Goal: Information Seeking & Learning: Check status

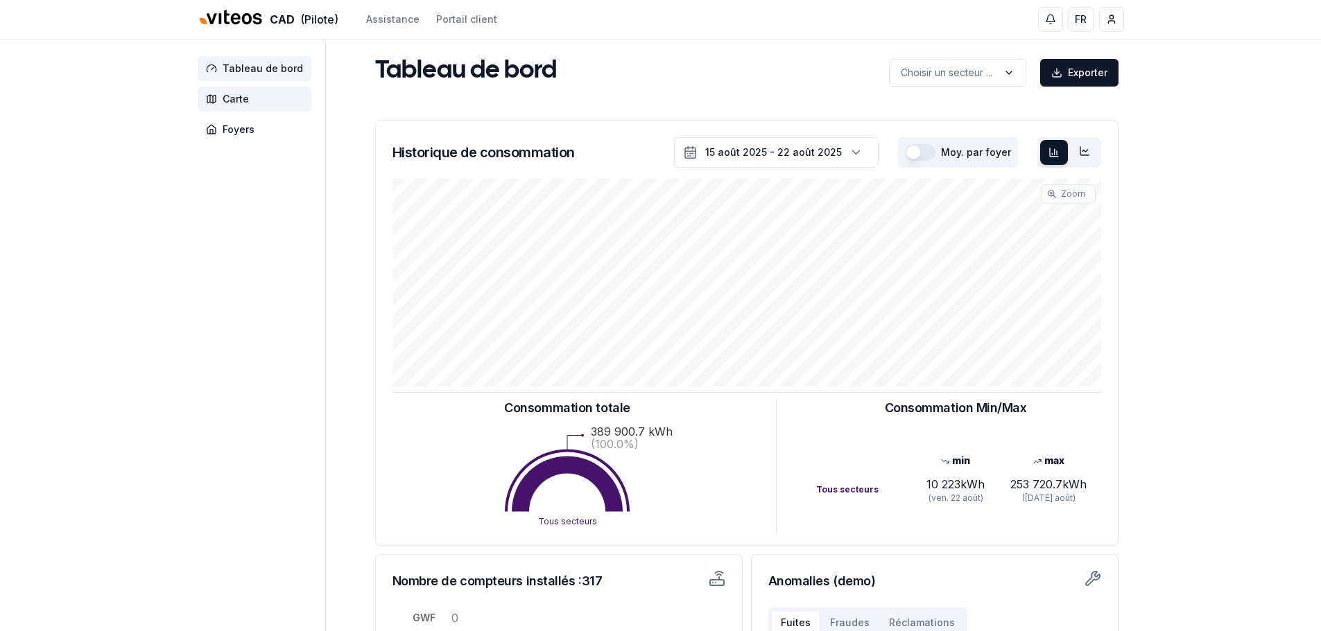
click at [241, 96] on span "Carte" at bounding box center [236, 99] width 26 height 14
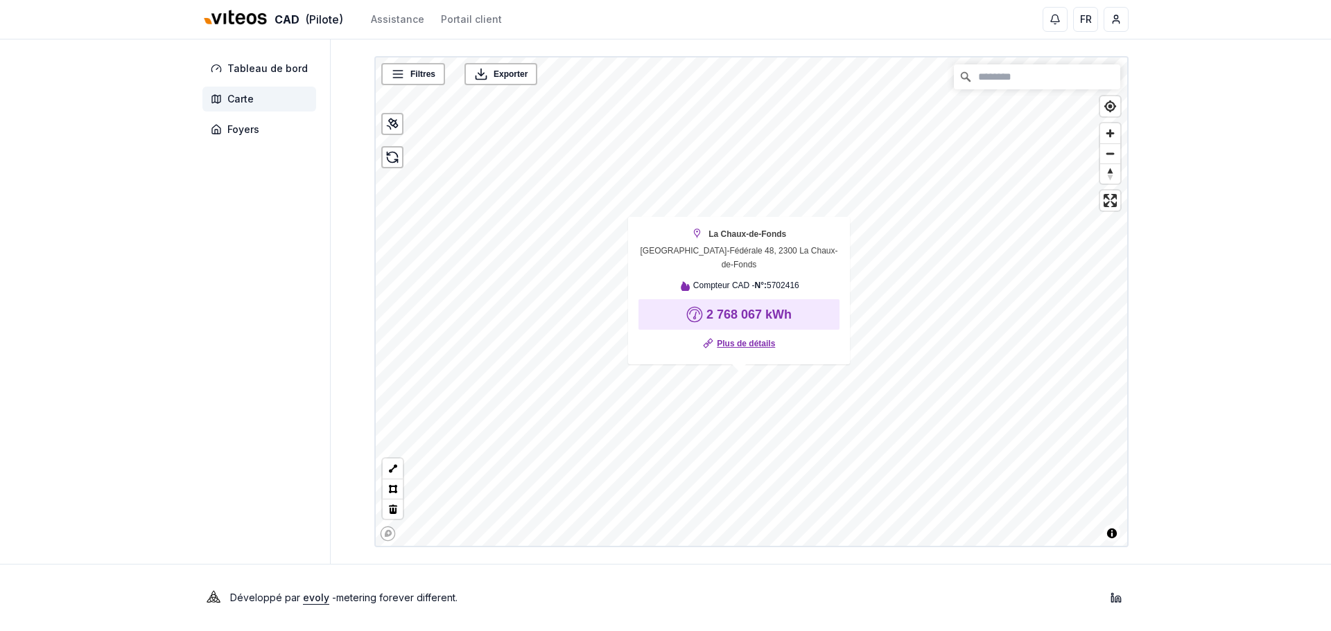
click at [740, 340] on link "Plus de détails" at bounding box center [746, 344] width 58 height 14
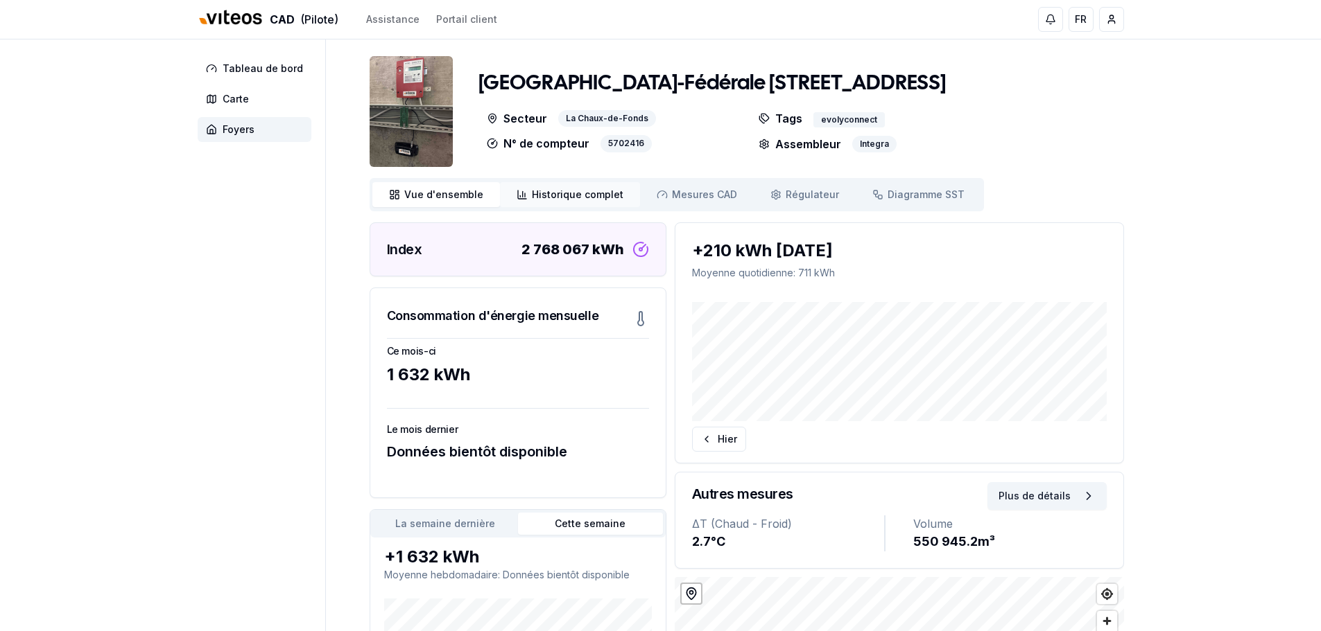
click at [577, 196] on span "Historique complet" at bounding box center [578, 195] width 92 height 14
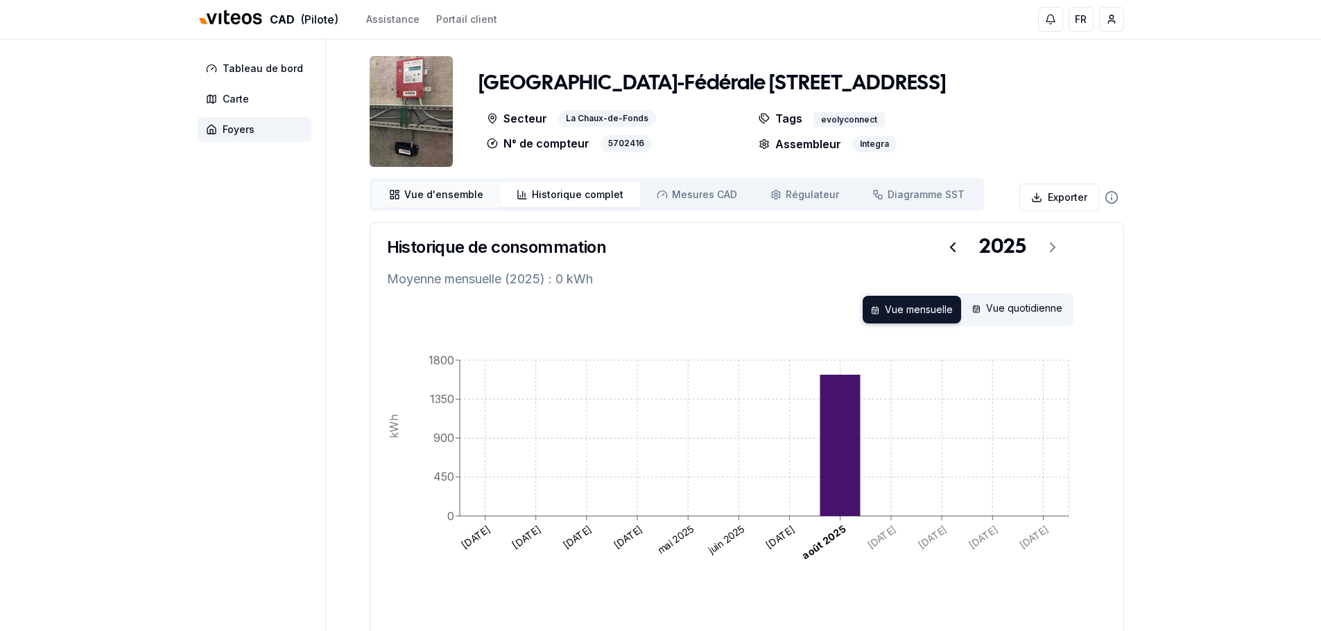
click at [441, 199] on span "Vue d'ensemble" at bounding box center [443, 195] width 79 height 14
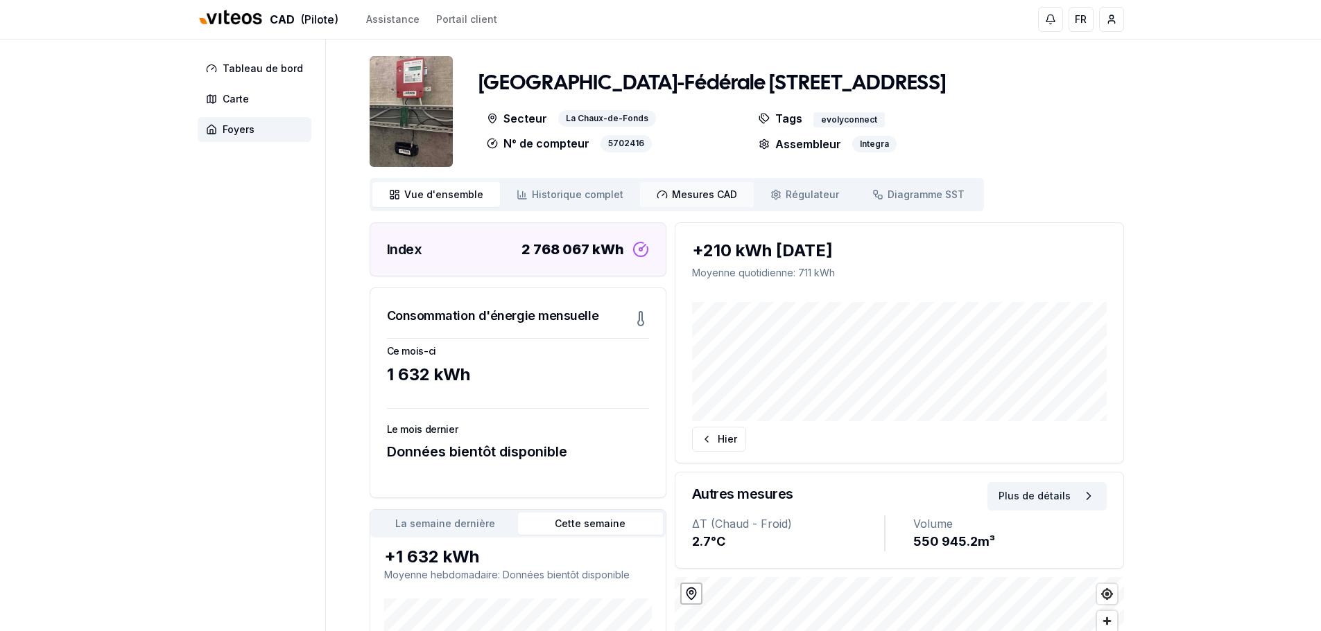
click at [689, 191] on span "Mesures CAD" at bounding box center [704, 195] width 65 height 14
click at [261, 103] on span "Carte" at bounding box center [255, 99] width 114 height 25
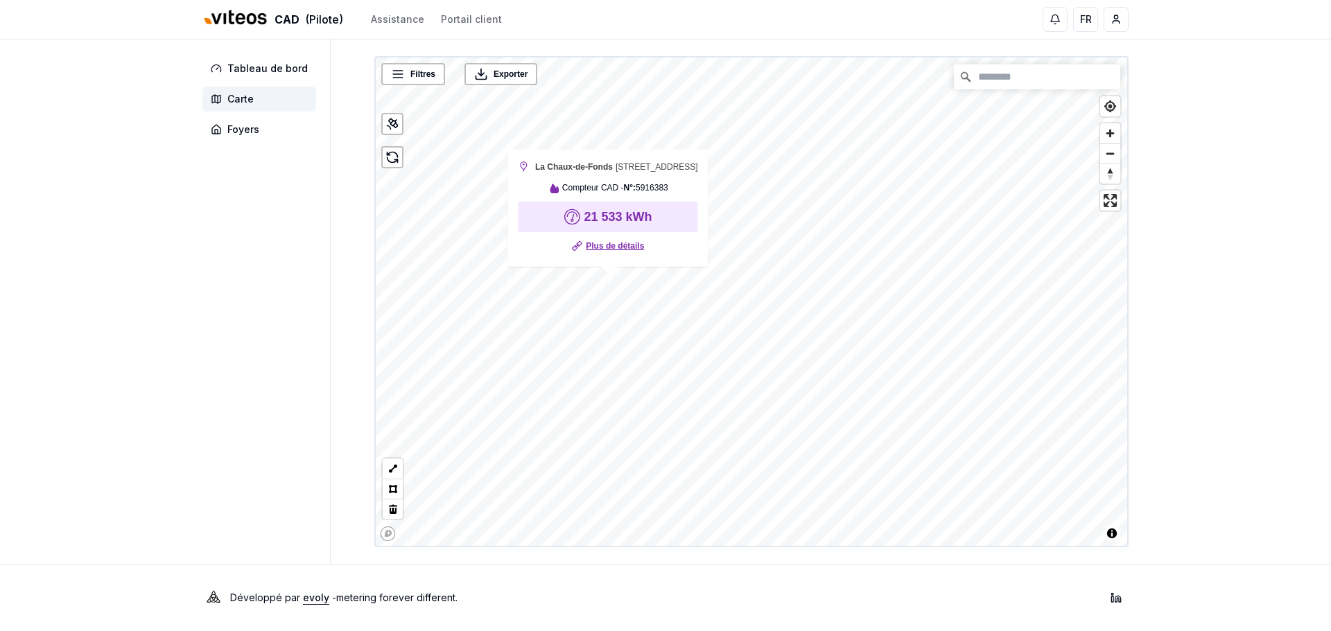
click at [623, 245] on link "Plus de détails" at bounding box center [615, 246] width 58 height 14
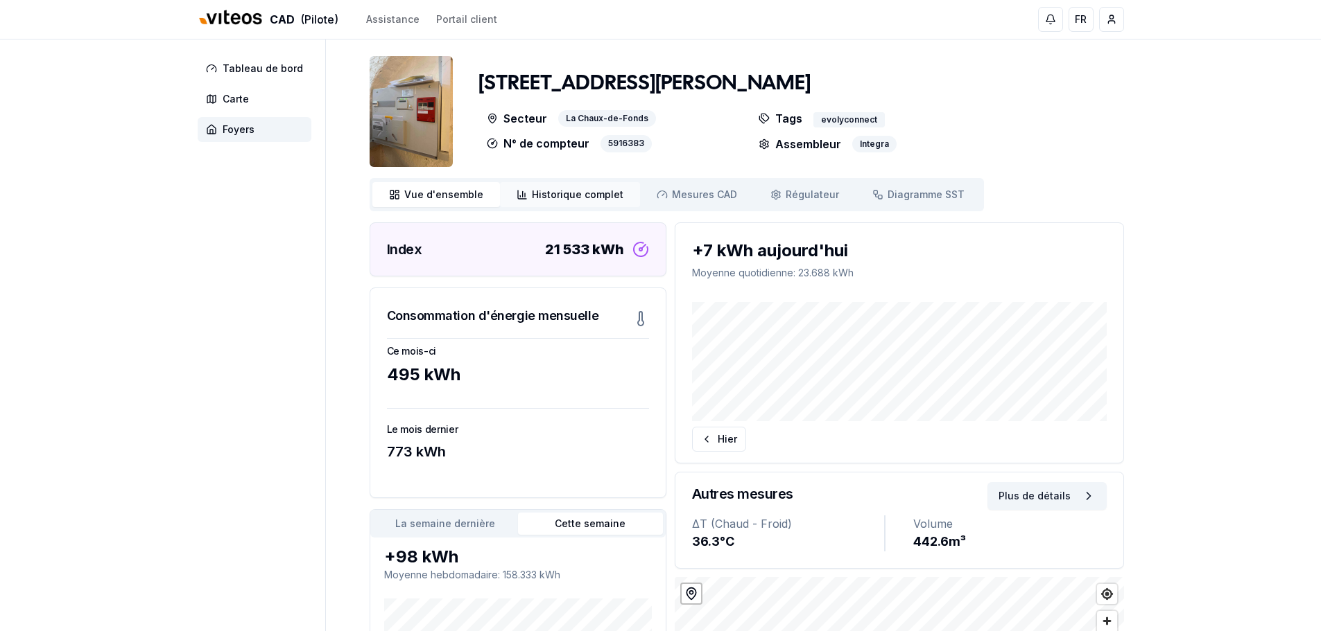
click at [523, 184] on link "Historique complet Historique" at bounding box center [570, 194] width 140 height 25
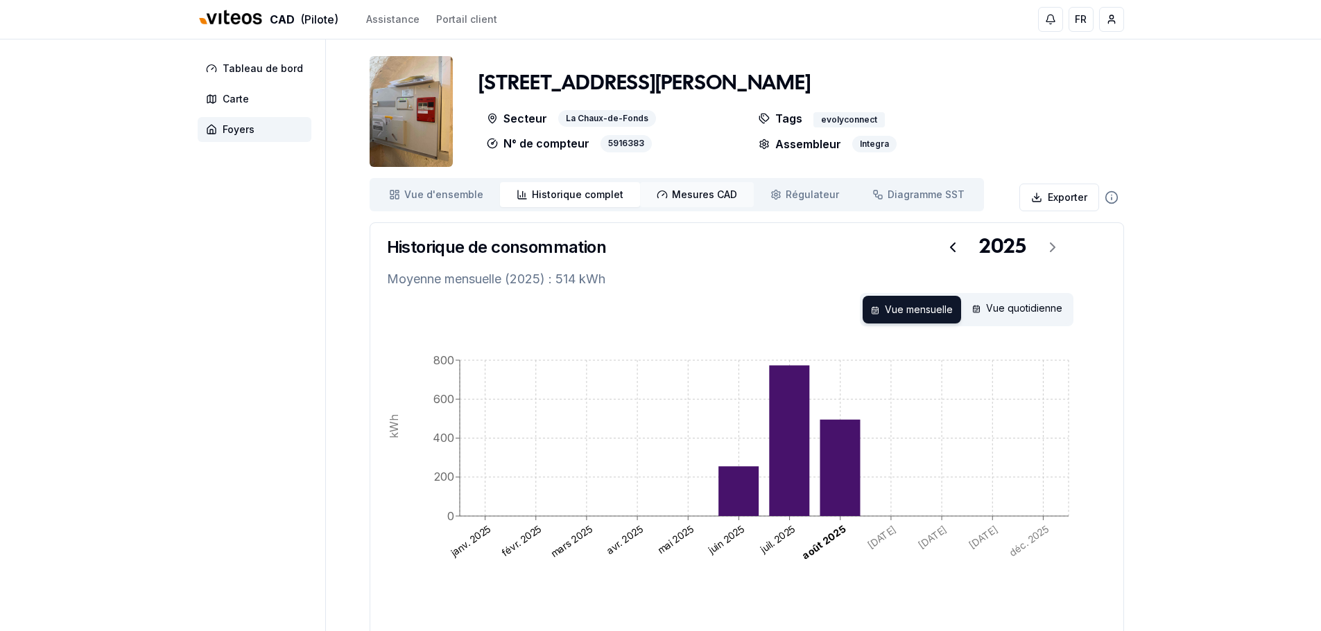
click at [684, 184] on link "Mesures CAD Mes. CAD" at bounding box center [697, 194] width 114 height 25
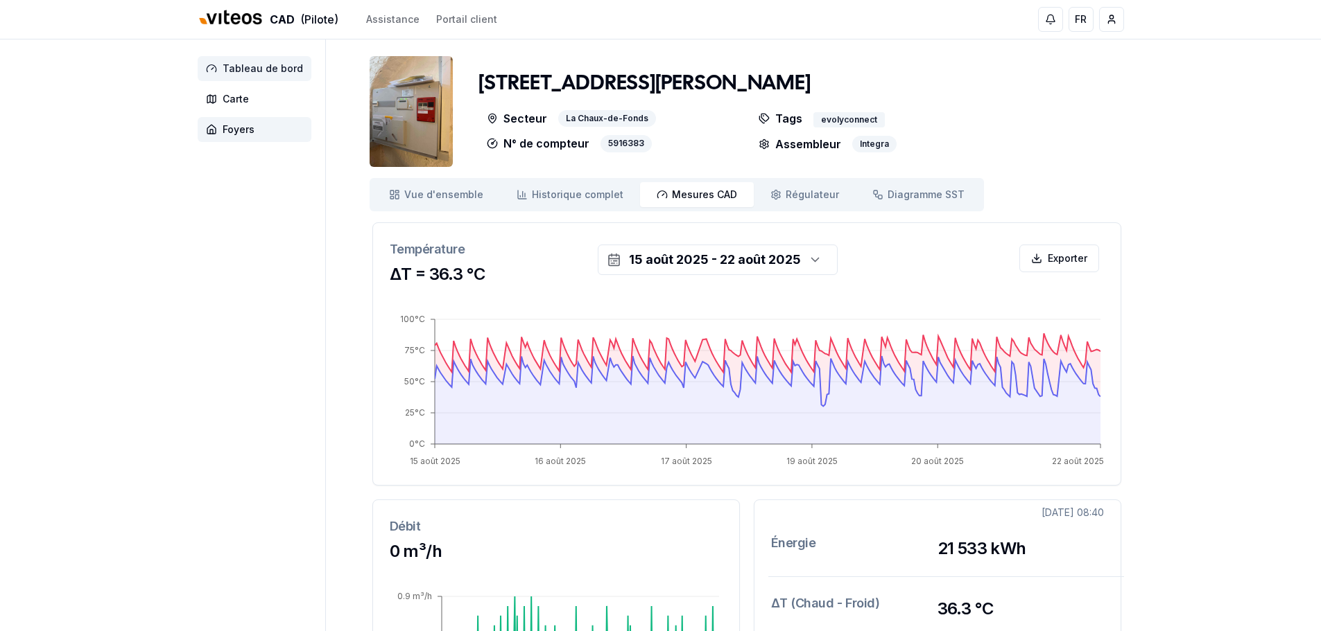
click at [270, 67] on span "Tableau de bord" at bounding box center [263, 69] width 80 height 14
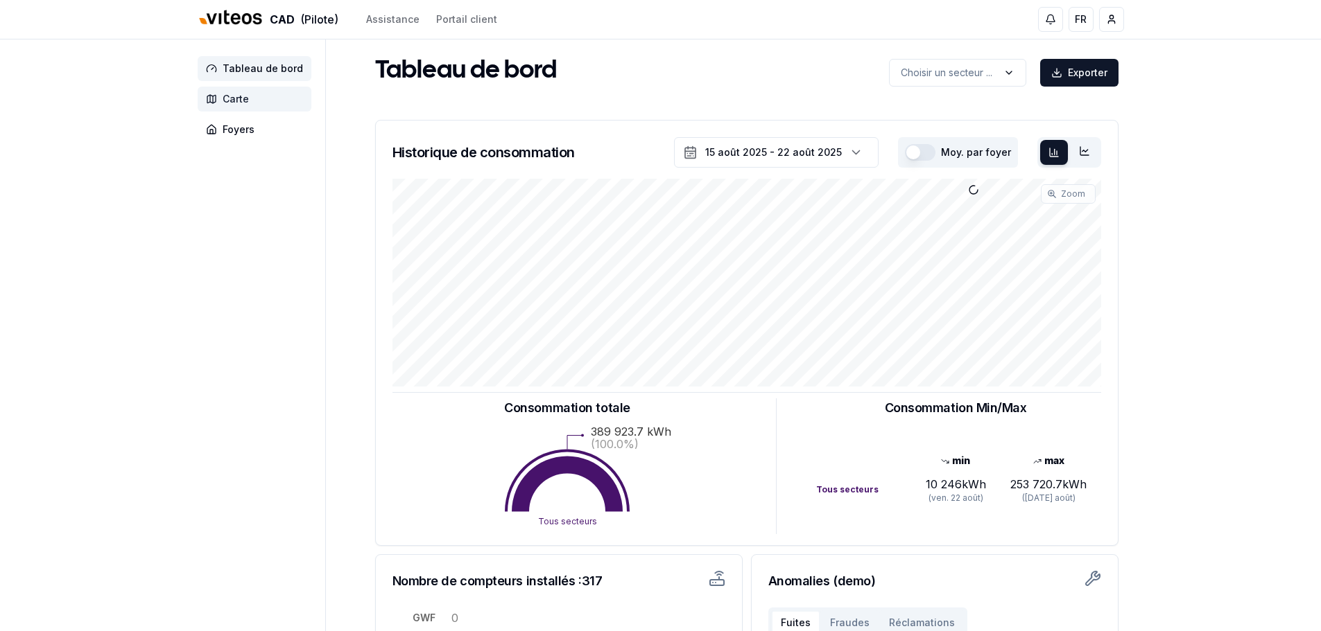
click at [235, 105] on span "Carte" at bounding box center [236, 99] width 26 height 14
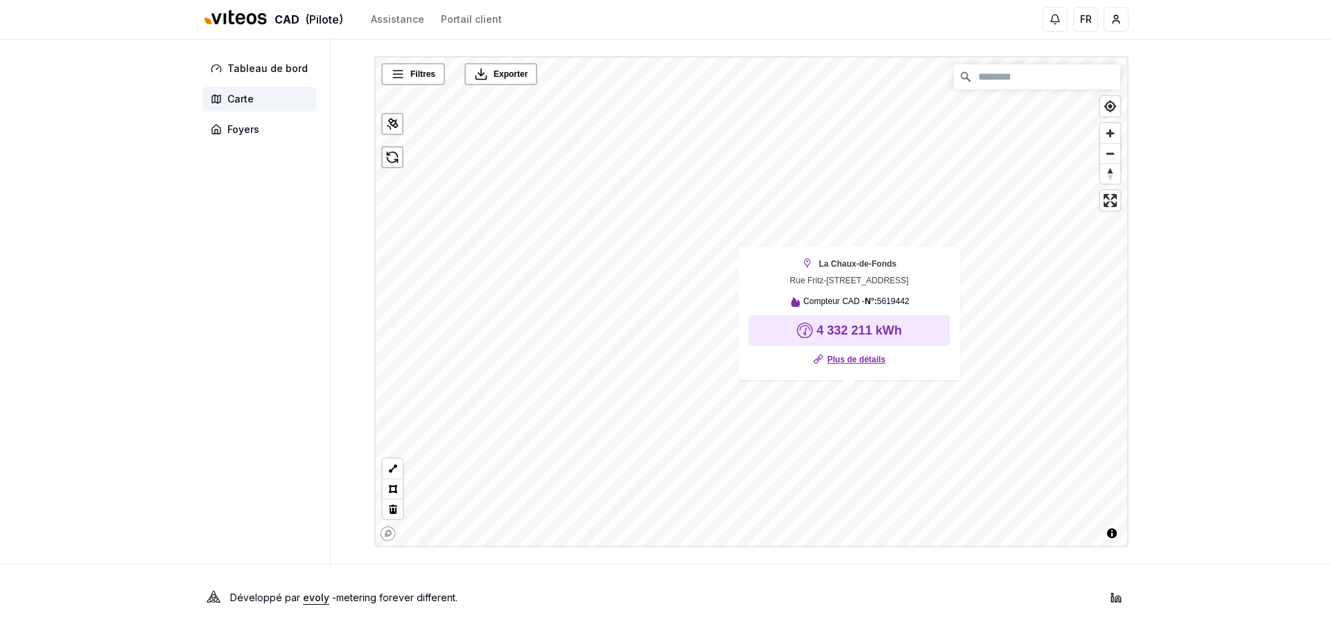
click at [852, 362] on link "Plus de détails" at bounding box center [856, 360] width 58 height 14
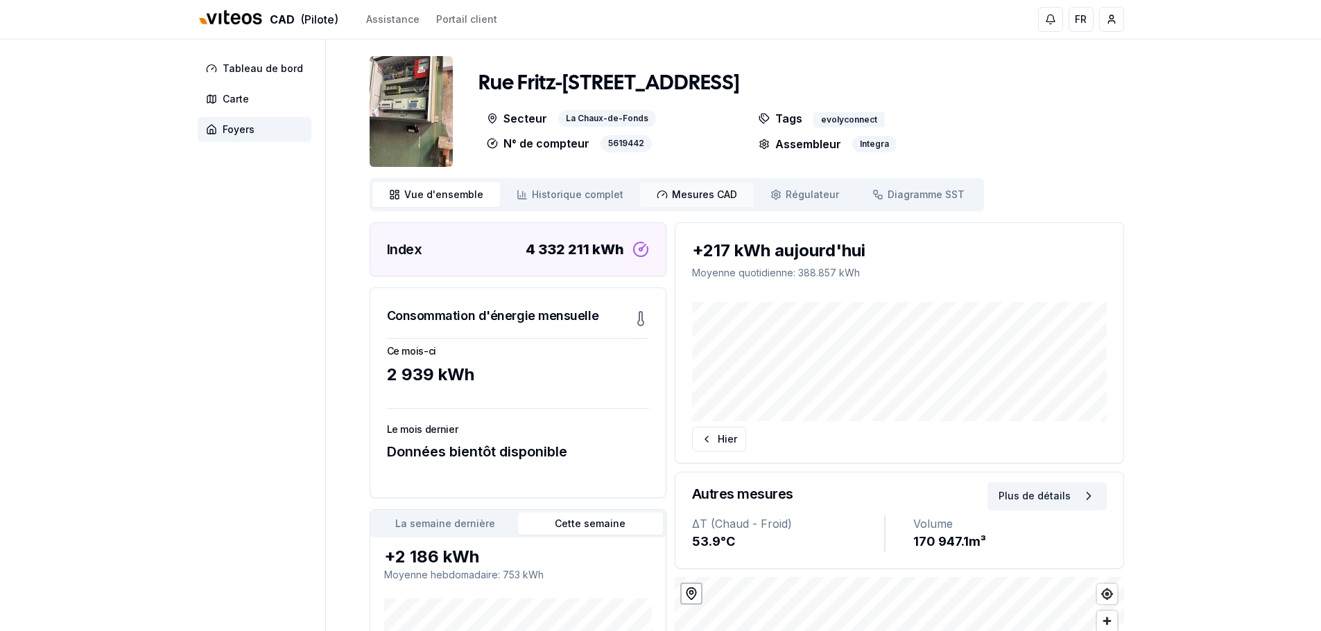
click at [692, 200] on span "Mesures CAD" at bounding box center [704, 195] width 65 height 14
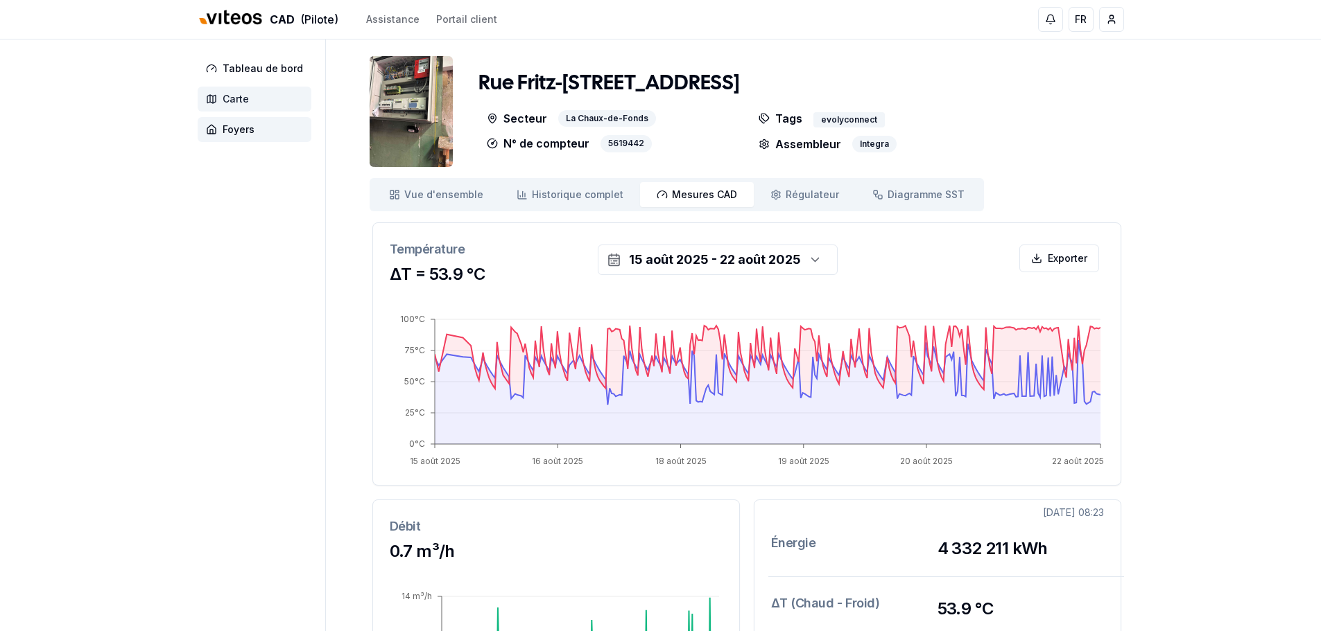
click at [241, 100] on span "Carte" at bounding box center [236, 99] width 26 height 14
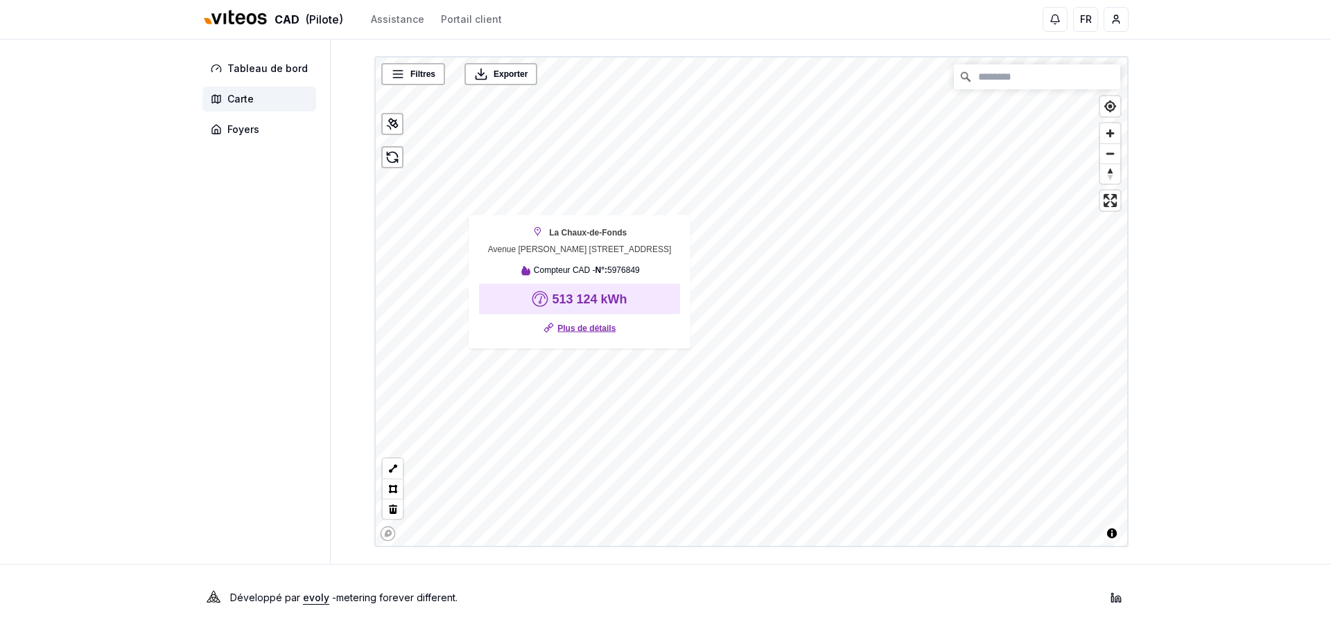
click at [563, 327] on link "Plus de détails" at bounding box center [586, 329] width 58 height 14
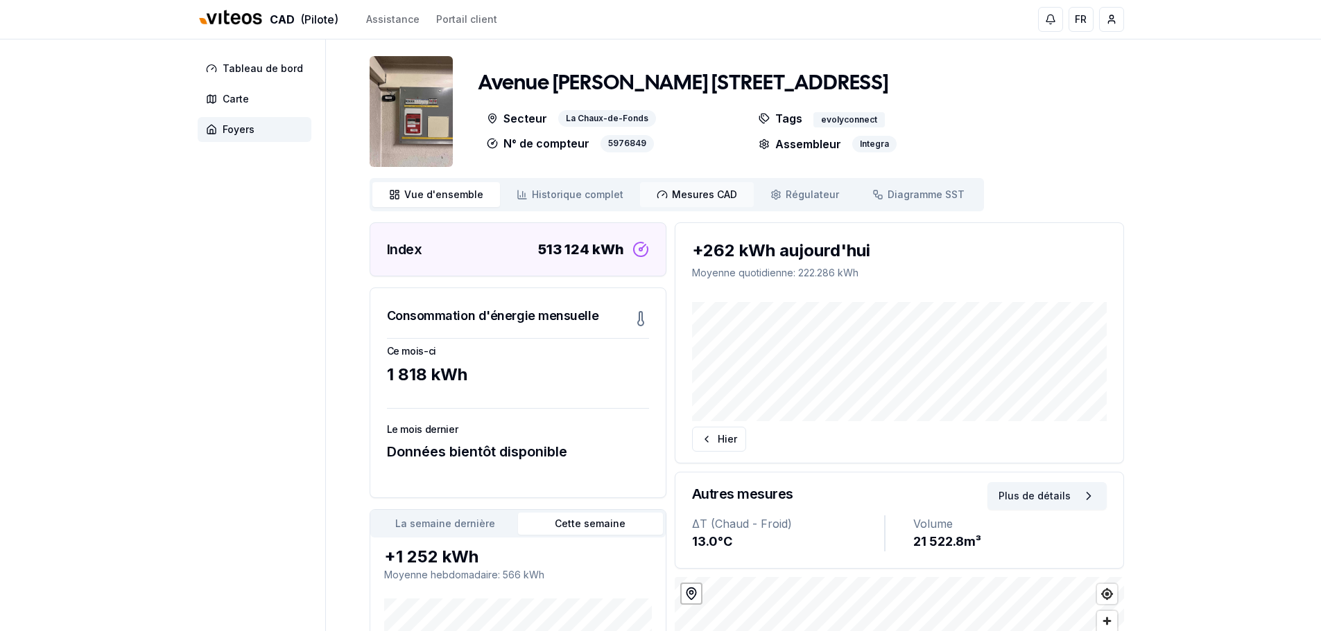
click at [683, 186] on link "Mesures CAD Mes. CAD" at bounding box center [697, 194] width 114 height 25
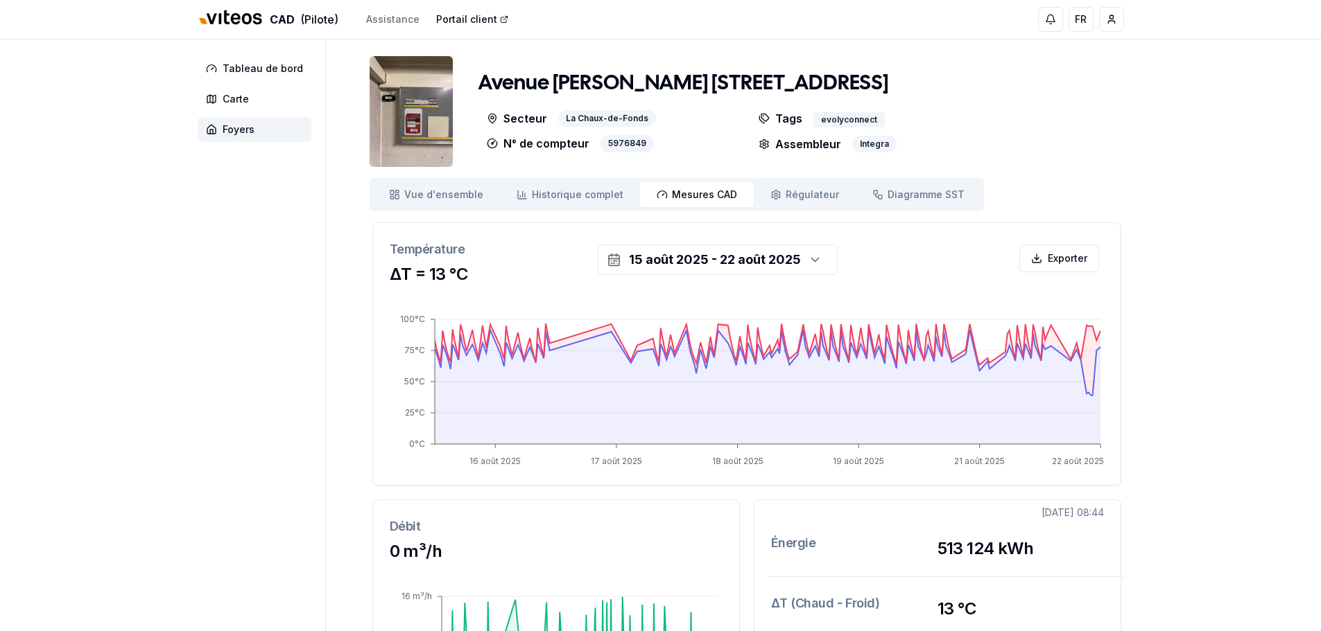
click at [455, 17] on link "Portail client" at bounding box center [472, 19] width 72 height 14
click at [407, 16] on link "Assistance" at bounding box center [392, 19] width 53 height 14
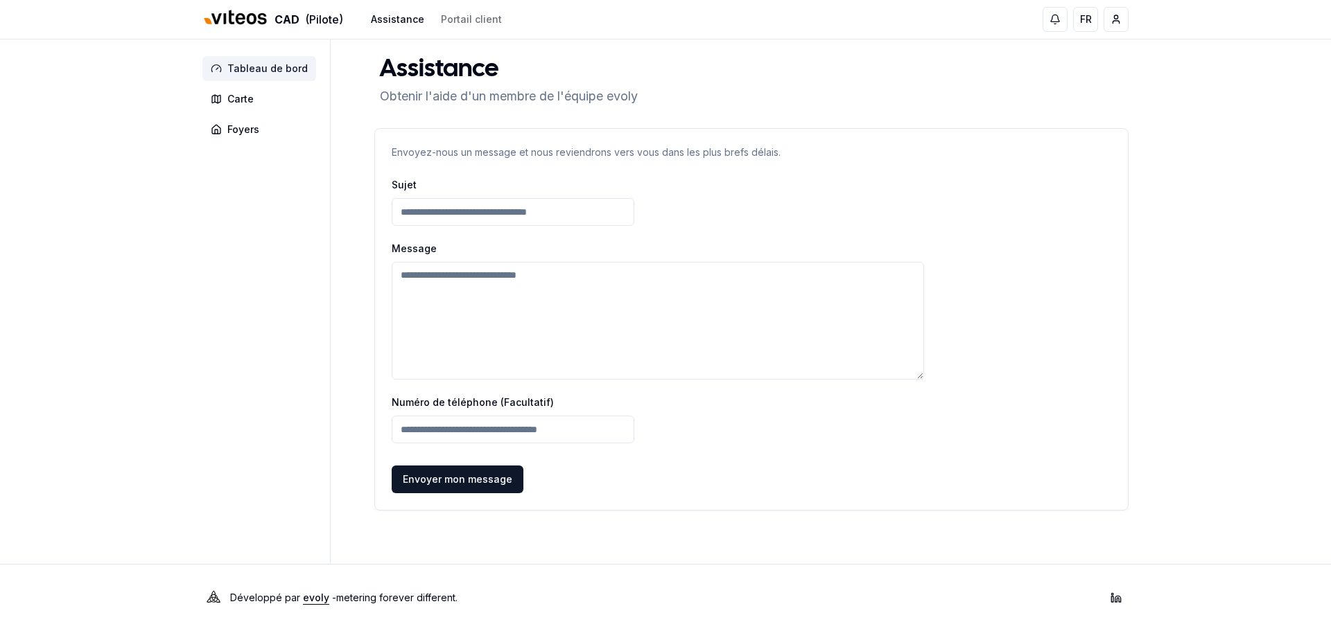
click at [261, 71] on span "Tableau de bord" at bounding box center [267, 69] width 80 height 14
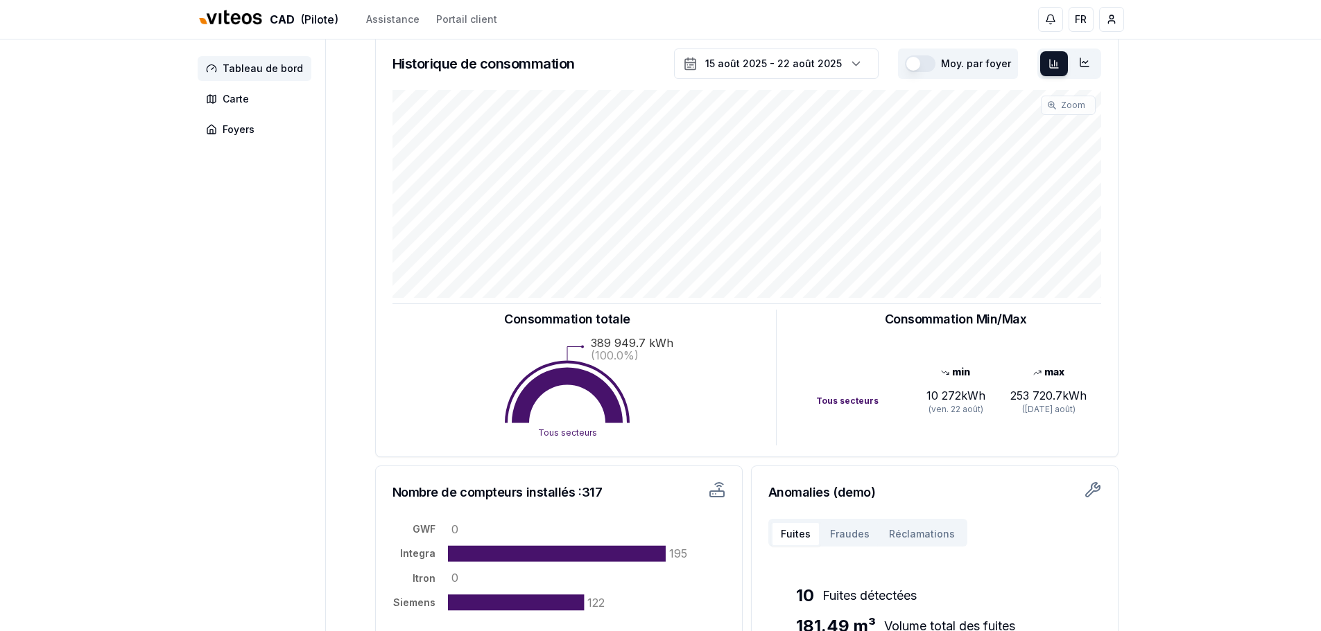
scroll to position [208, 0]
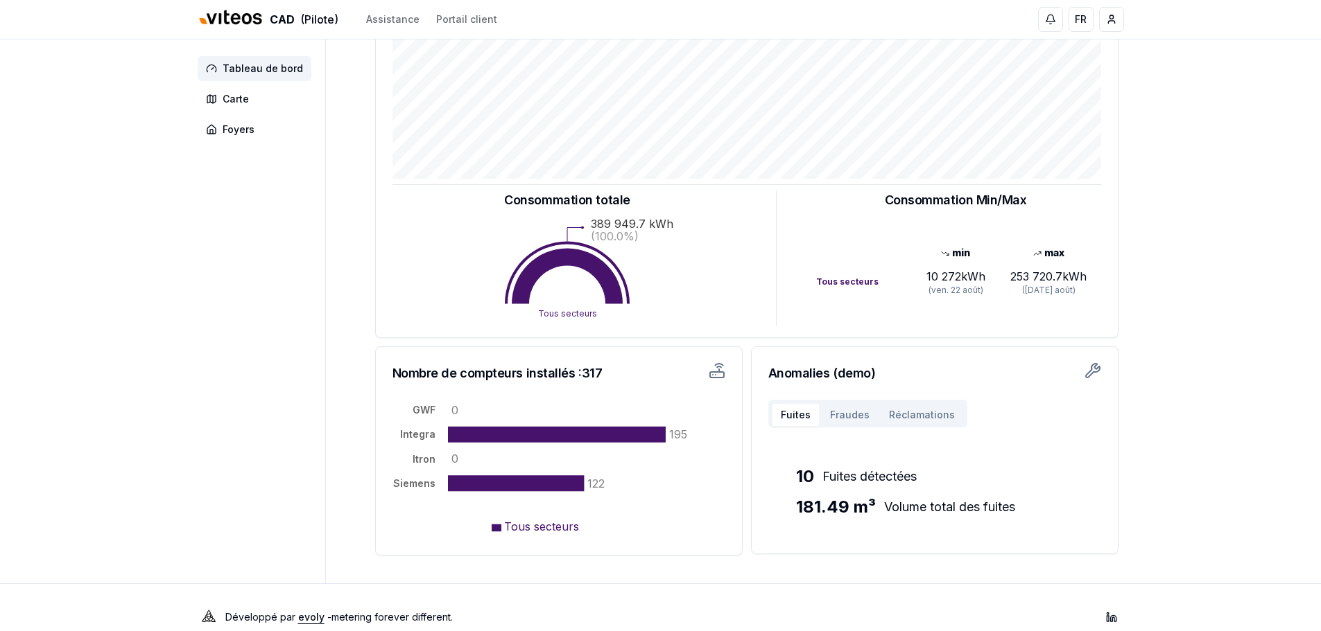
click at [846, 407] on button "Fraudes" at bounding box center [849, 415] width 59 height 25
click at [916, 410] on button "Réclamations" at bounding box center [921, 415] width 85 height 25
click at [853, 414] on button "Fraudes" at bounding box center [849, 415] width 59 height 25
click at [796, 412] on button "Fuites" at bounding box center [795, 415] width 49 height 25
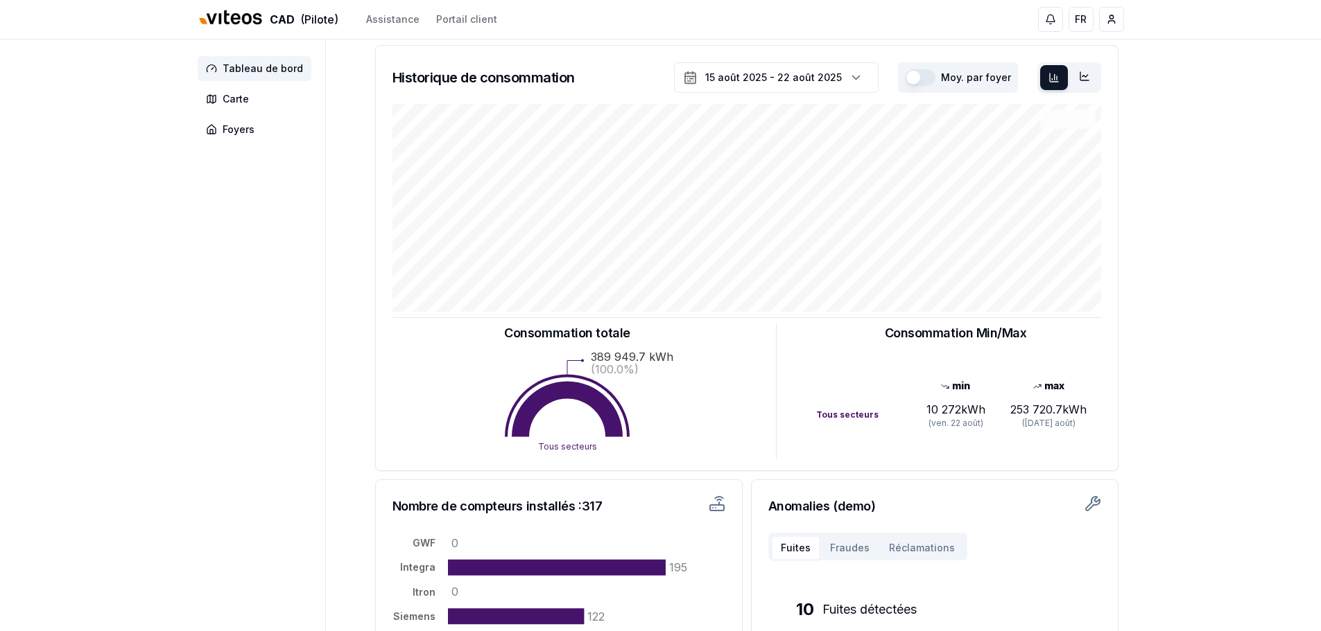
scroll to position [0, 0]
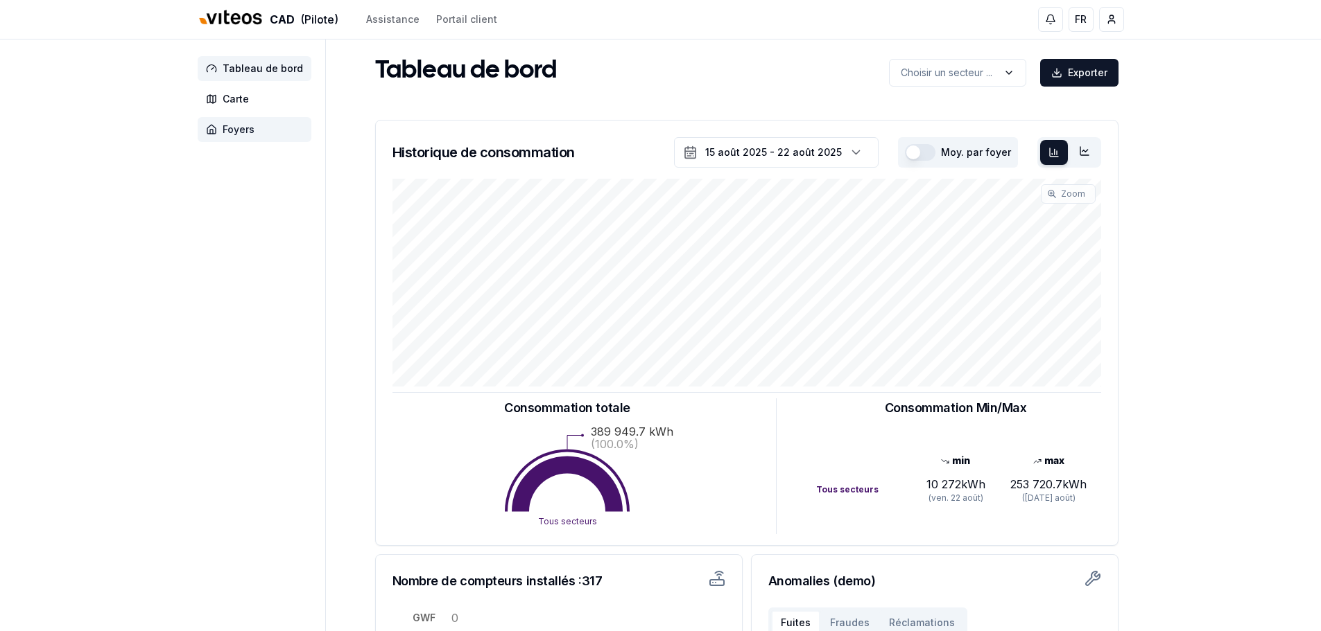
click at [236, 125] on span "Foyers" at bounding box center [239, 130] width 32 height 14
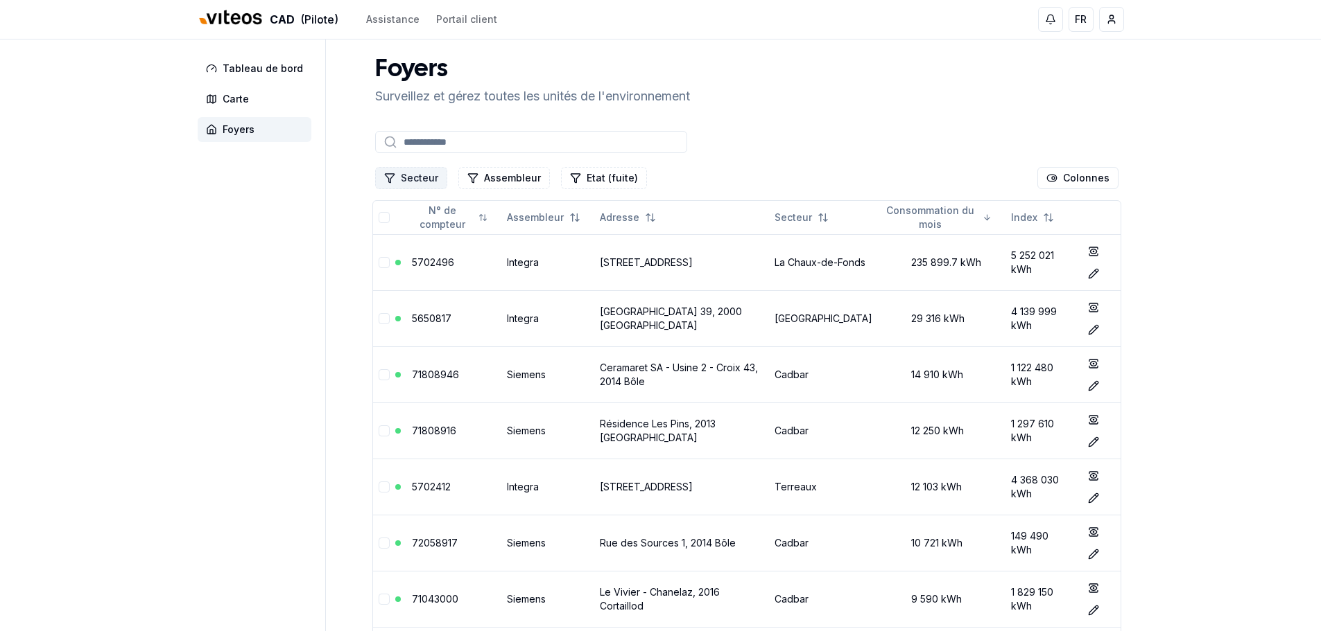
click at [428, 179] on button "Secteur" at bounding box center [411, 178] width 72 height 22
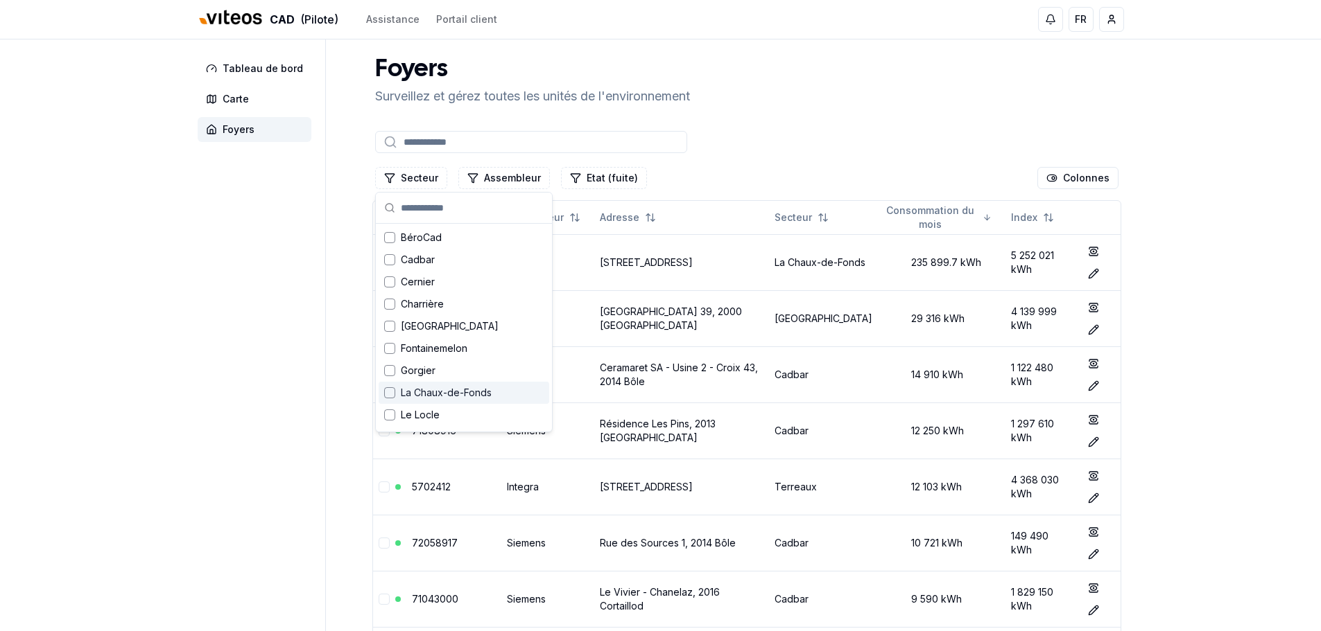
click at [392, 392] on div "Suggestions" at bounding box center [389, 392] width 11 height 11
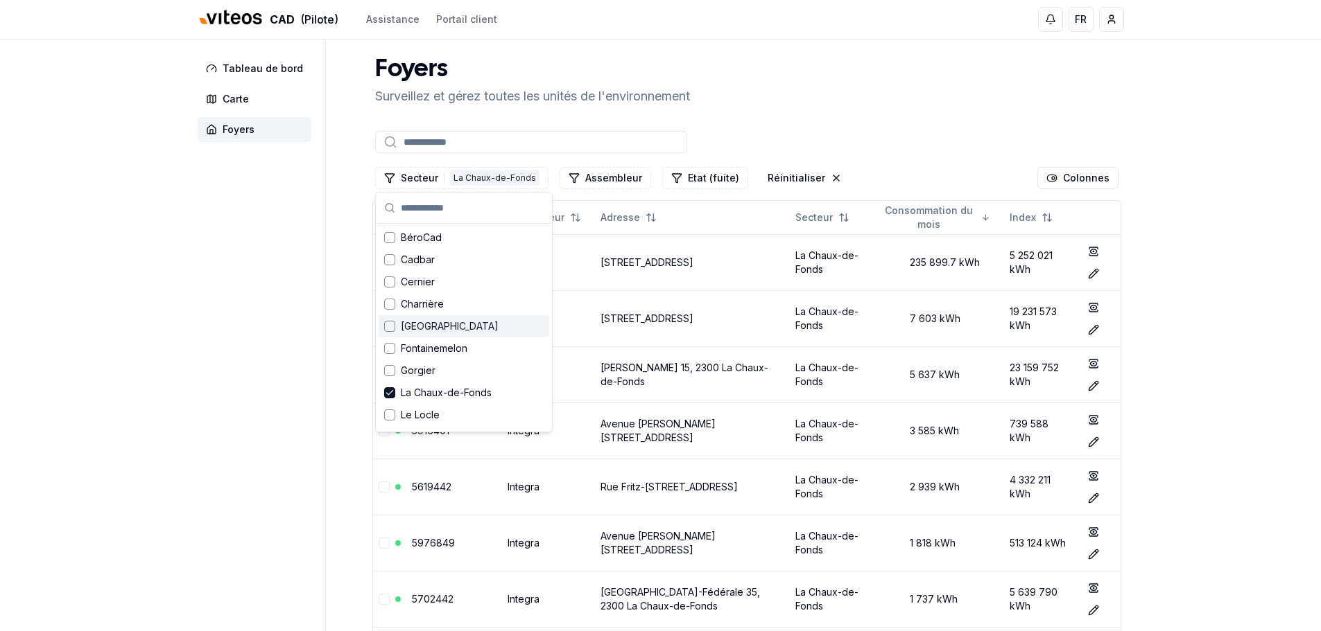
click at [834, 117] on div "Foyers Surveillez et gérez toutes les unités de l'environnement Secteur 1 La Ch…" at bounding box center [746, 444] width 754 height 776
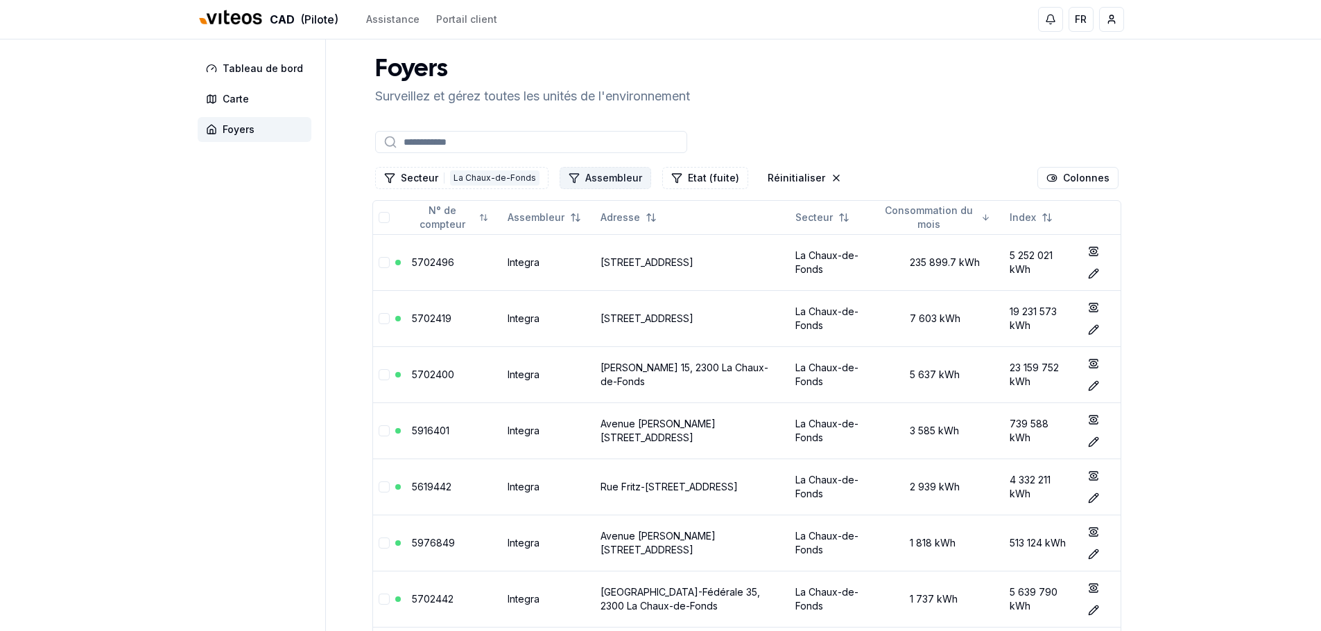
click at [605, 176] on button "Assembleur" at bounding box center [605, 178] width 92 height 22
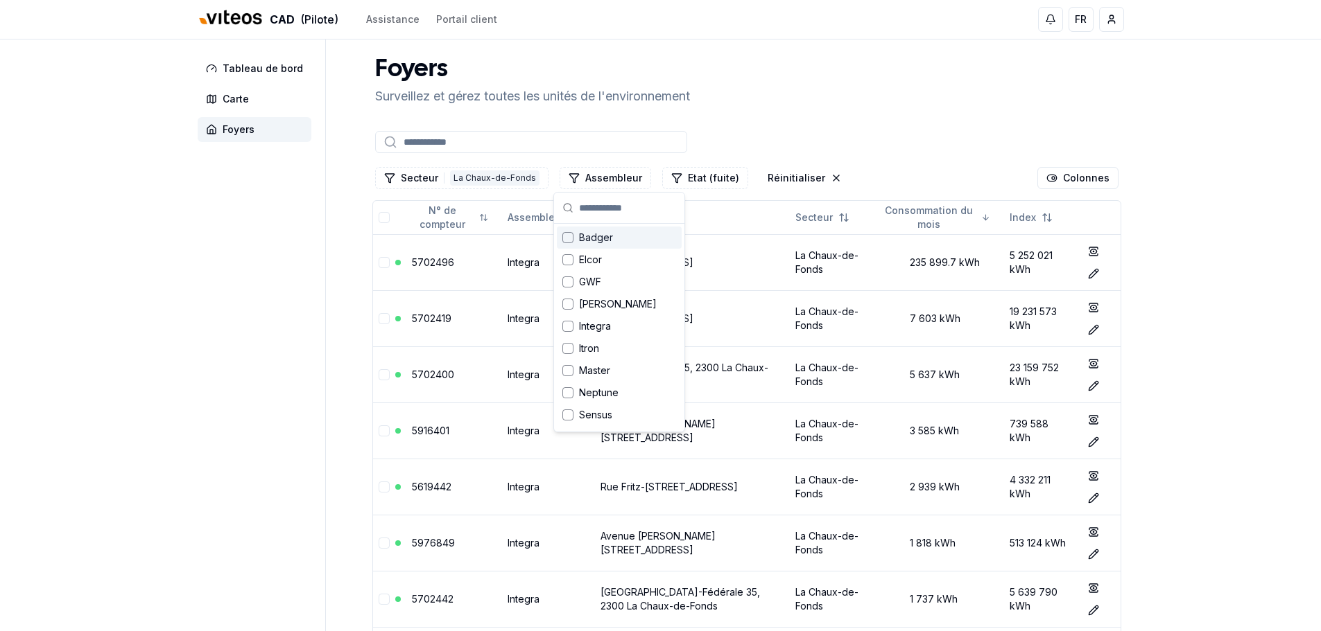
click at [738, 137] on div at bounding box center [746, 142] width 749 height 28
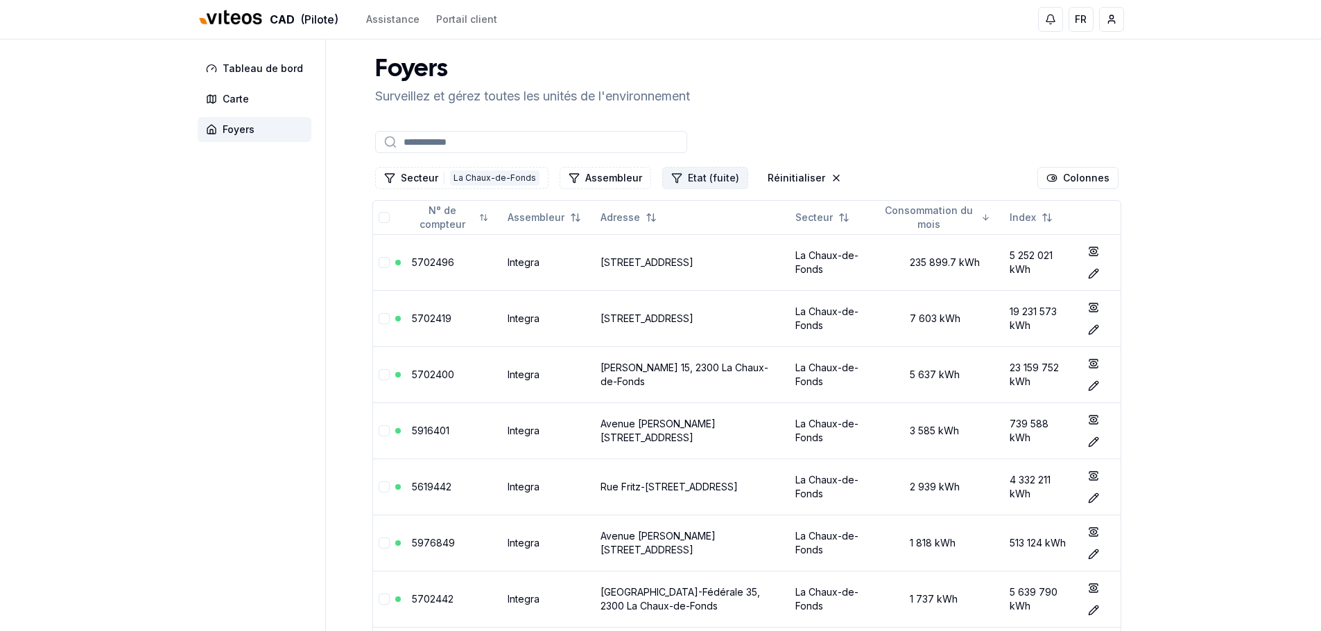
click at [703, 172] on button "Etat (fuite)" at bounding box center [705, 178] width 86 height 22
click at [823, 143] on div at bounding box center [746, 142] width 749 height 28
click at [1090, 254] on icon at bounding box center [1093, 251] width 6 height 5
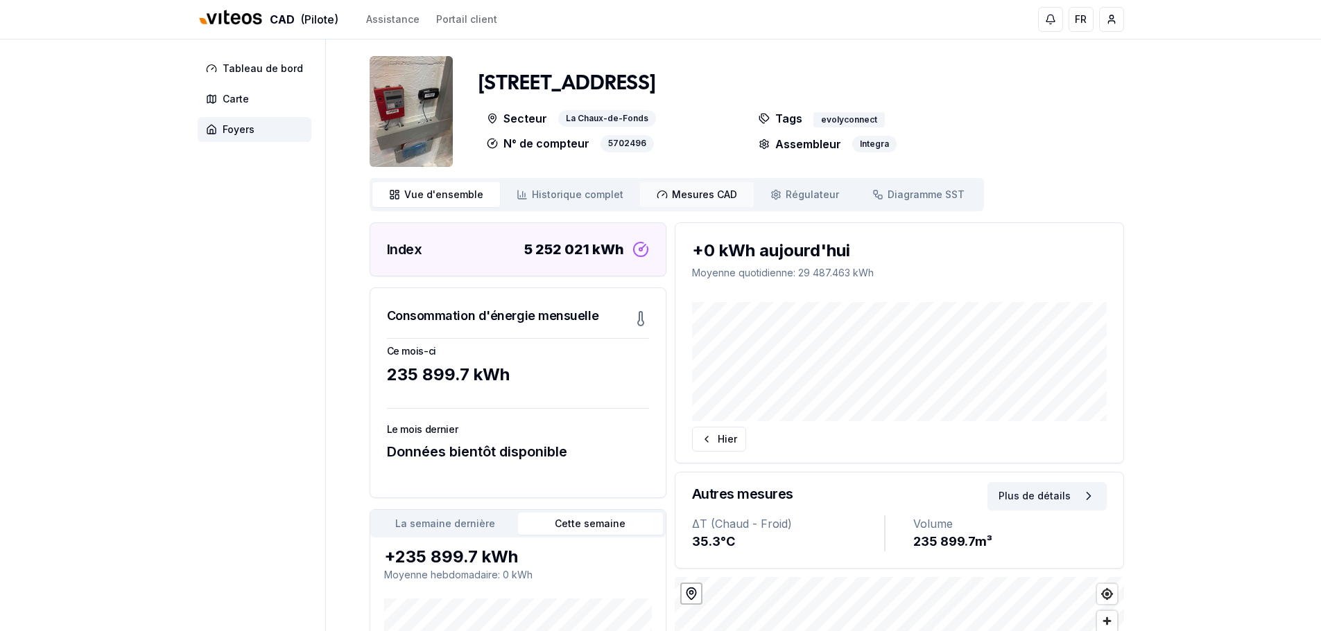
click at [672, 194] on span "Mesures CAD" at bounding box center [704, 195] width 65 height 14
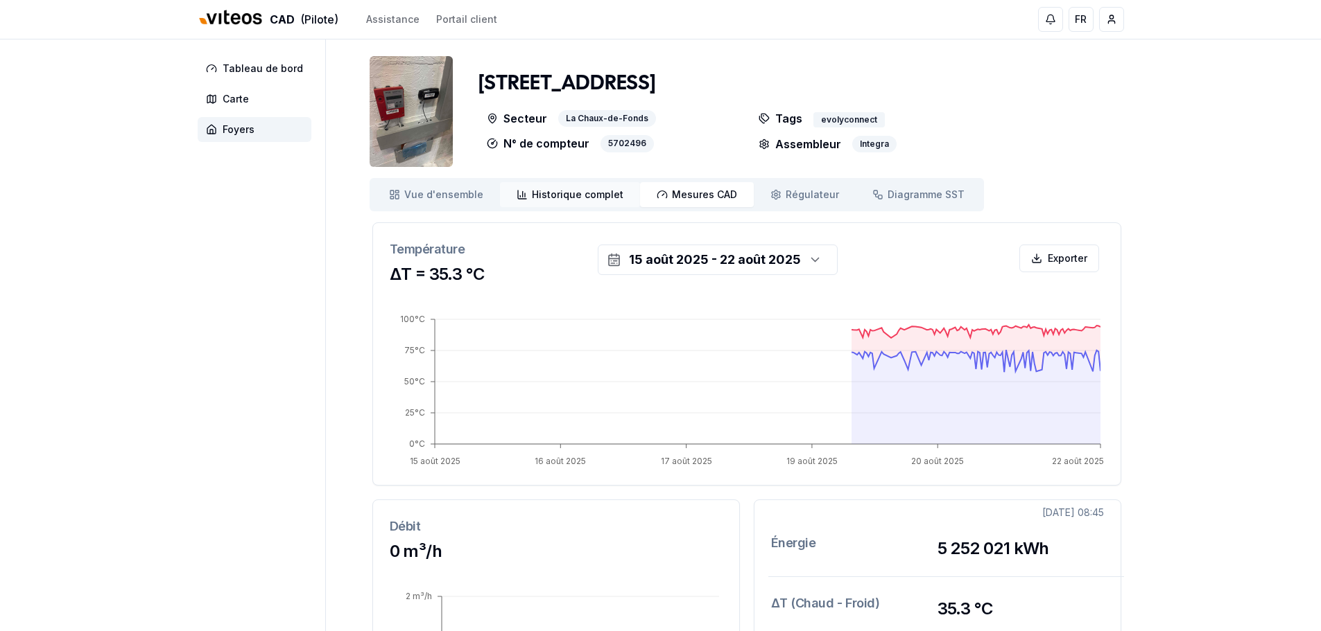
click at [561, 195] on span "Historique complet" at bounding box center [578, 195] width 92 height 14
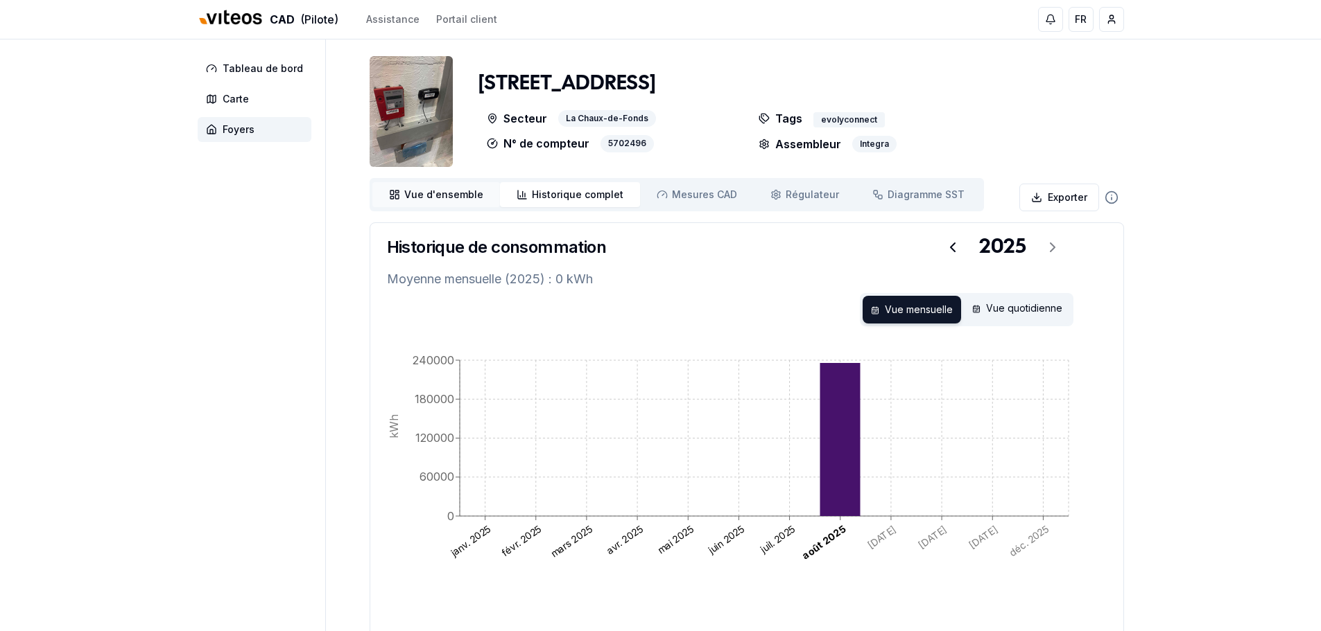
click at [424, 196] on span "Vue d'ensemble" at bounding box center [443, 195] width 79 height 14
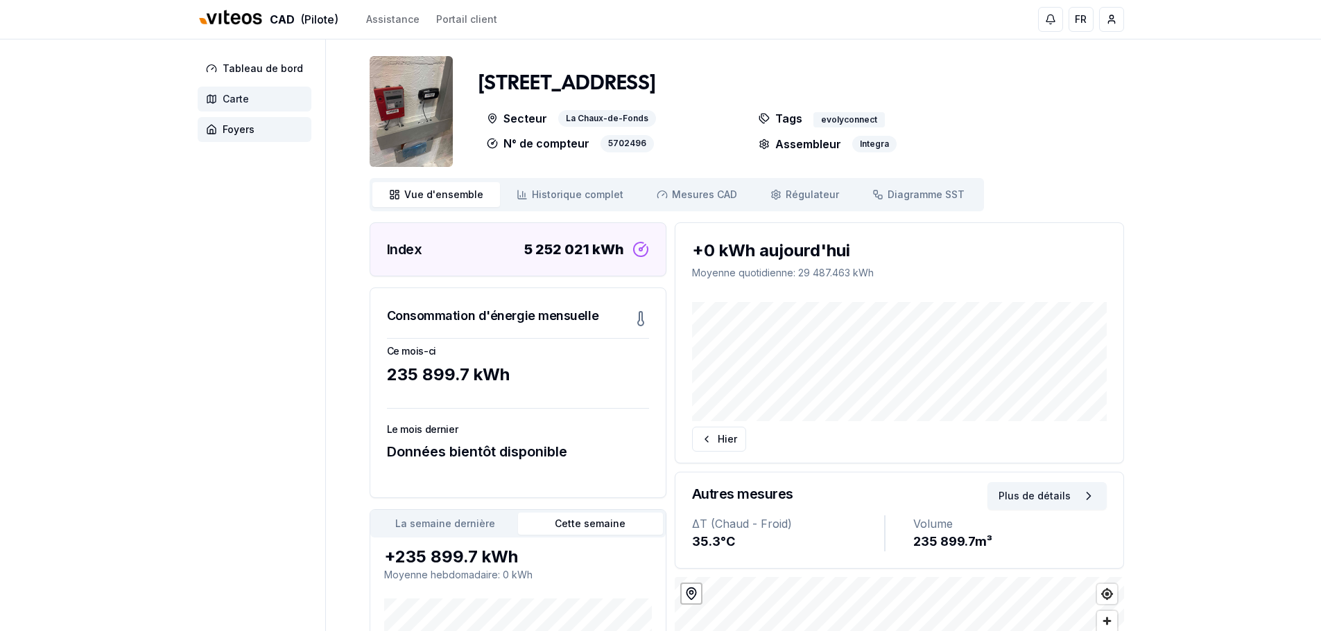
click at [234, 92] on span "Carte" at bounding box center [255, 99] width 114 height 25
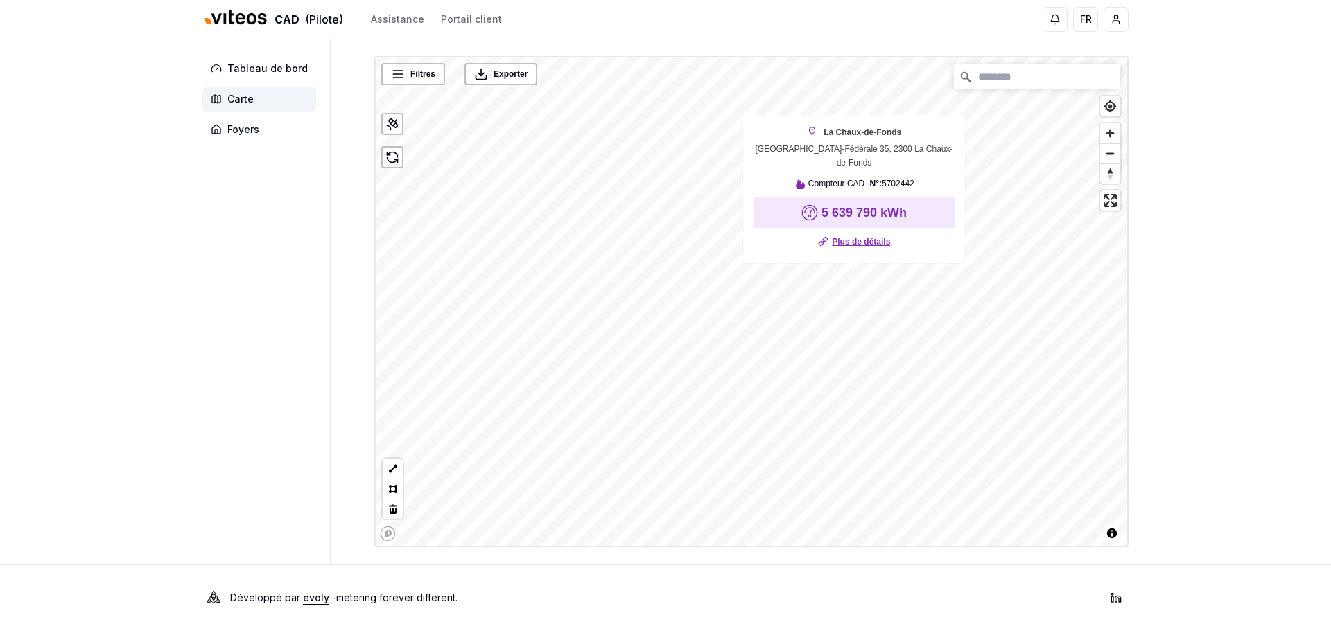
click at [857, 245] on link "Plus de détails" at bounding box center [861, 242] width 58 height 14
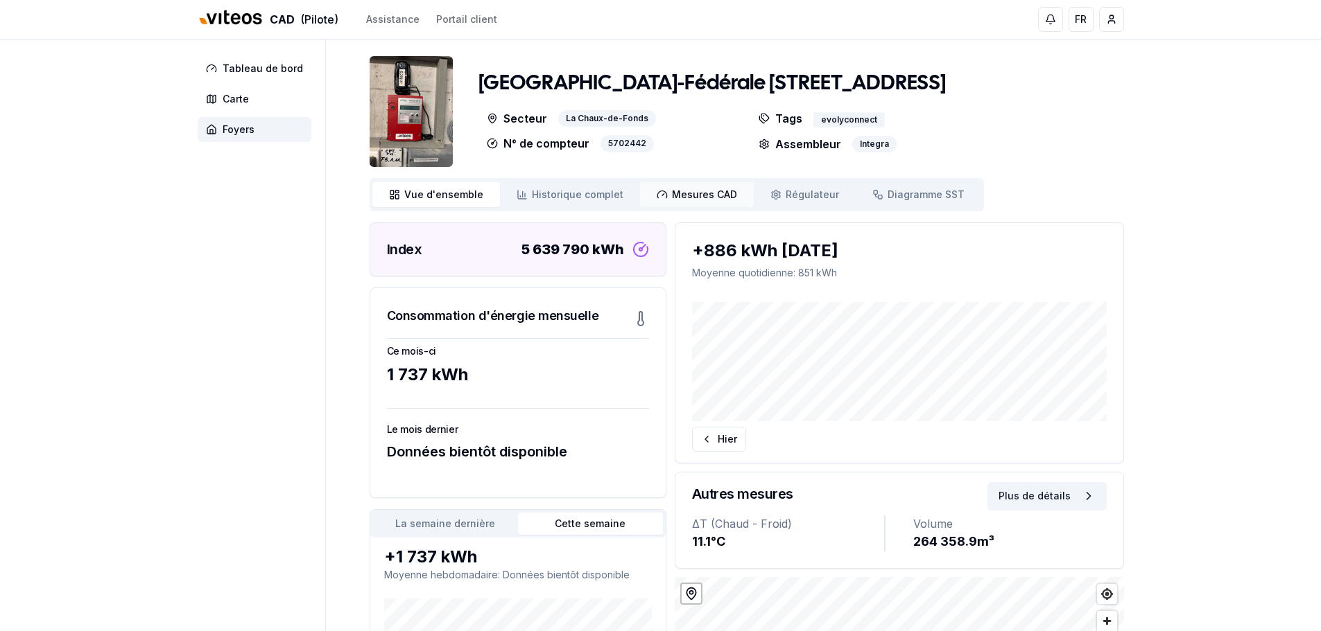
click at [695, 198] on span "Mesures CAD" at bounding box center [704, 195] width 65 height 14
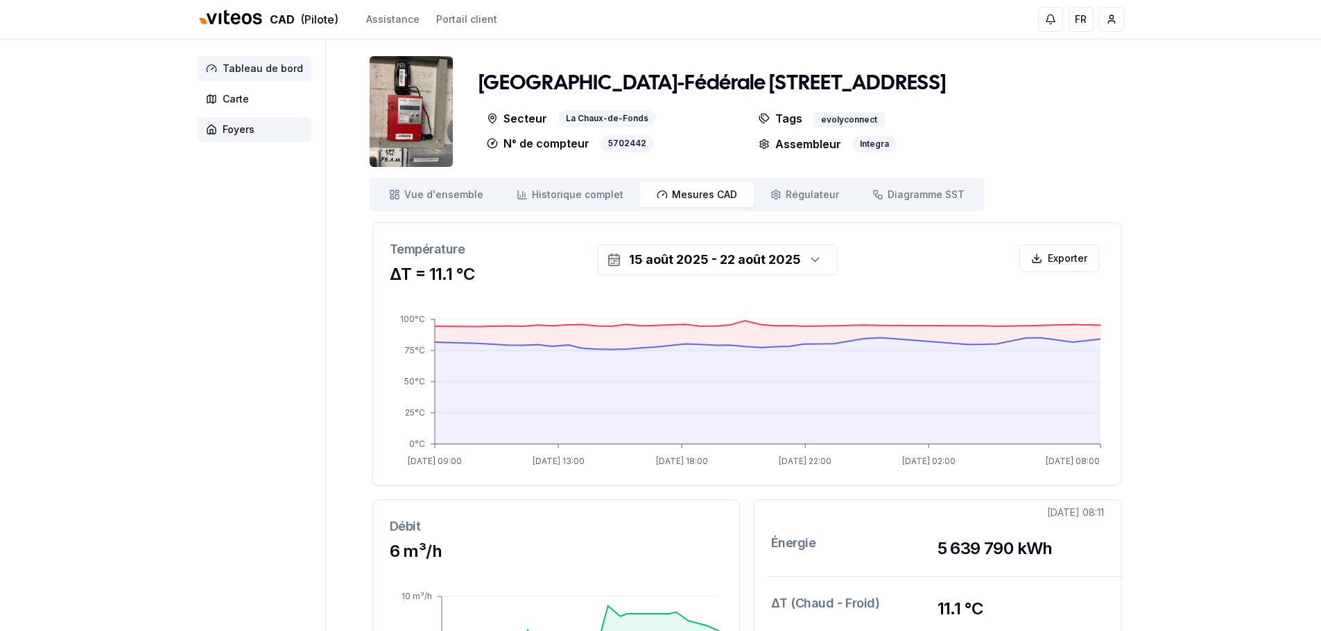
click at [250, 78] on span "Tableau de bord" at bounding box center [255, 68] width 114 height 25
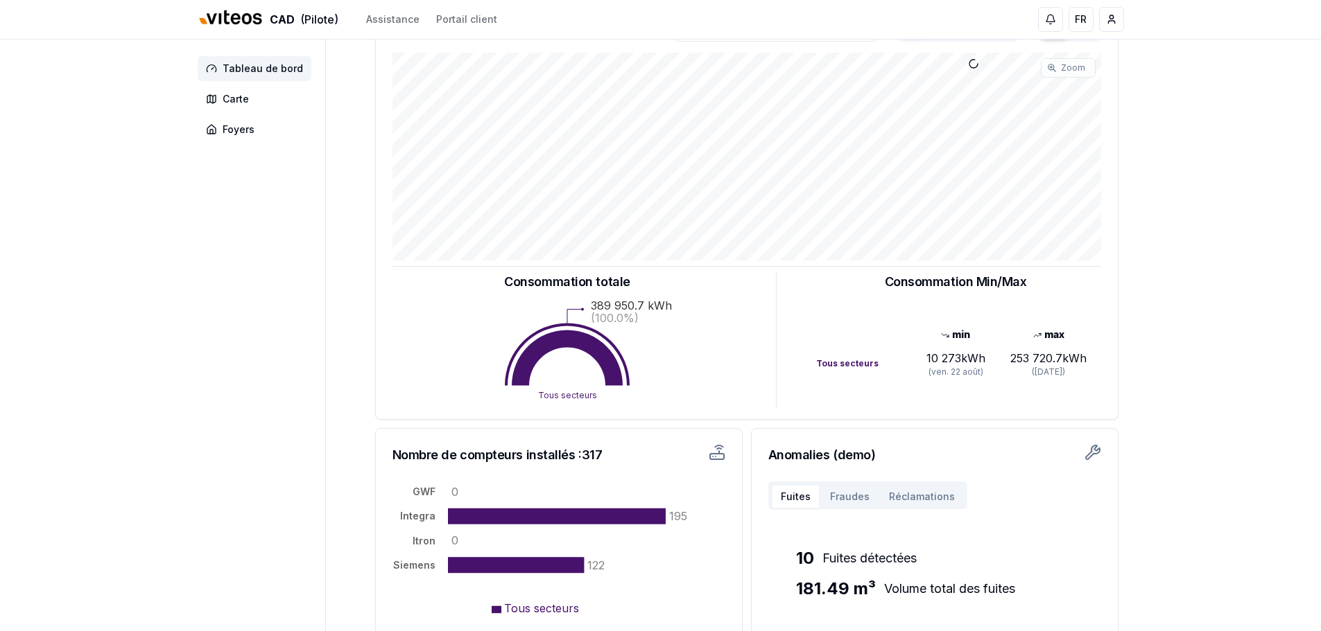
scroll to position [139, 0]
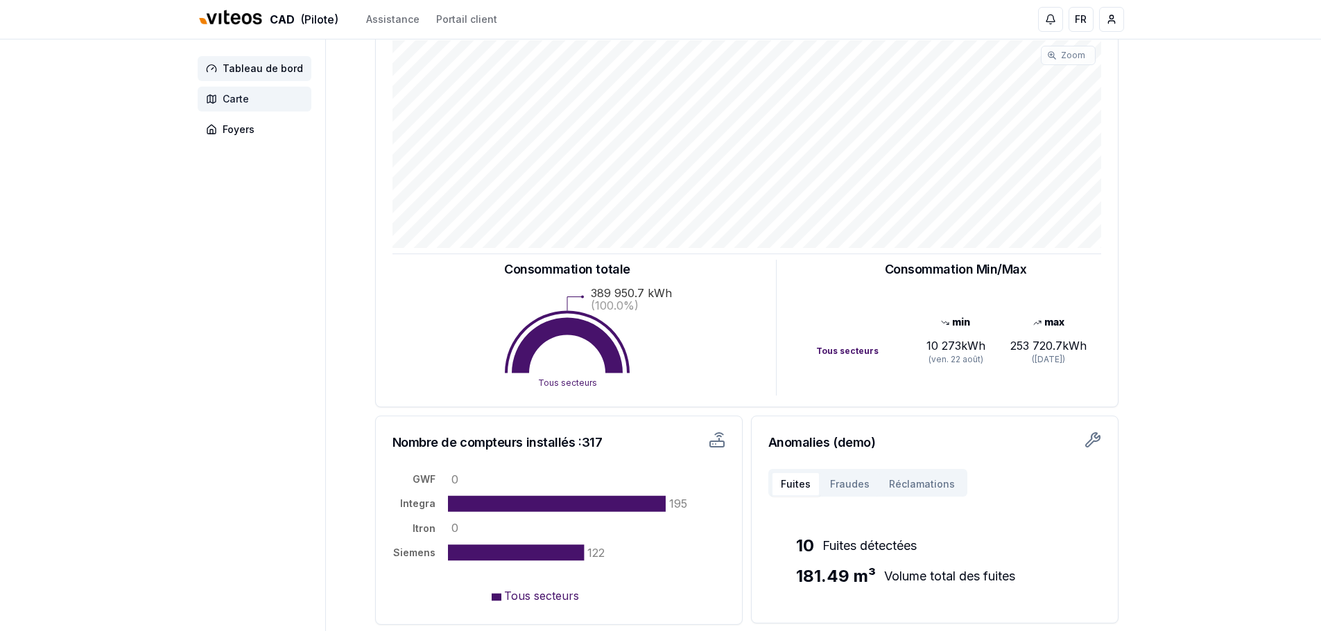
click at [249, 97] on span "Carte" at bounding box center [255, 99] width 114 height 25
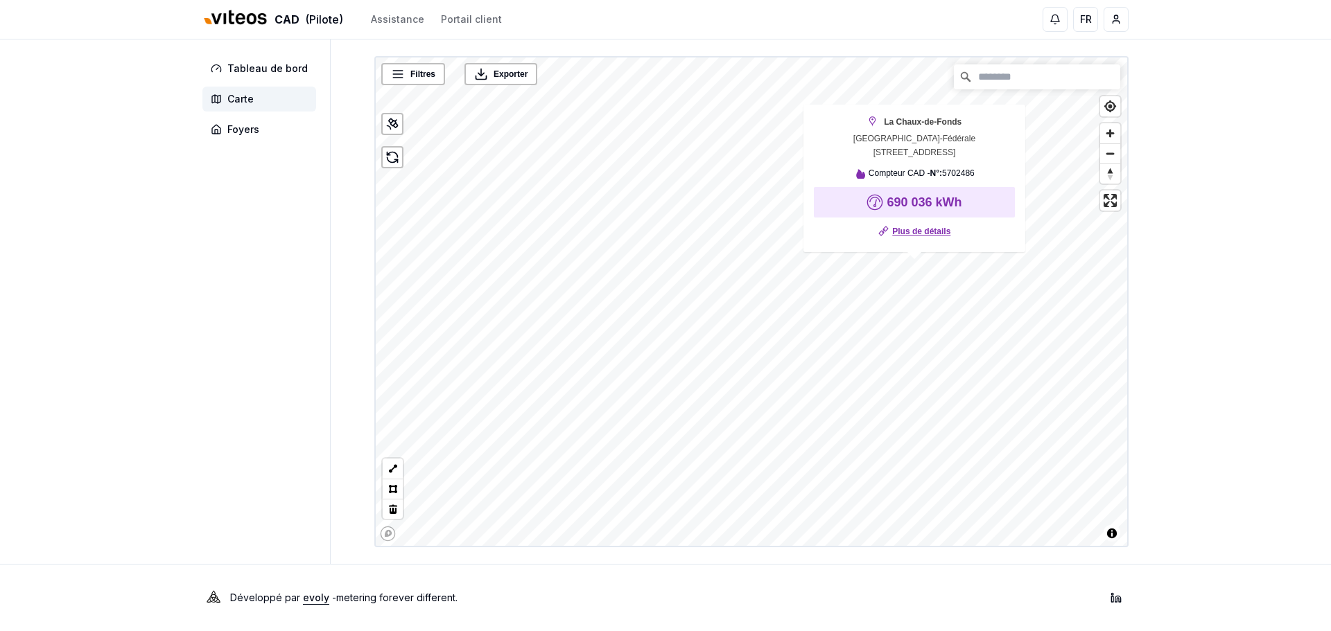
click at [915, 236] on link "Plus de détails" at bounding box center [921, 232] width 58 height 14
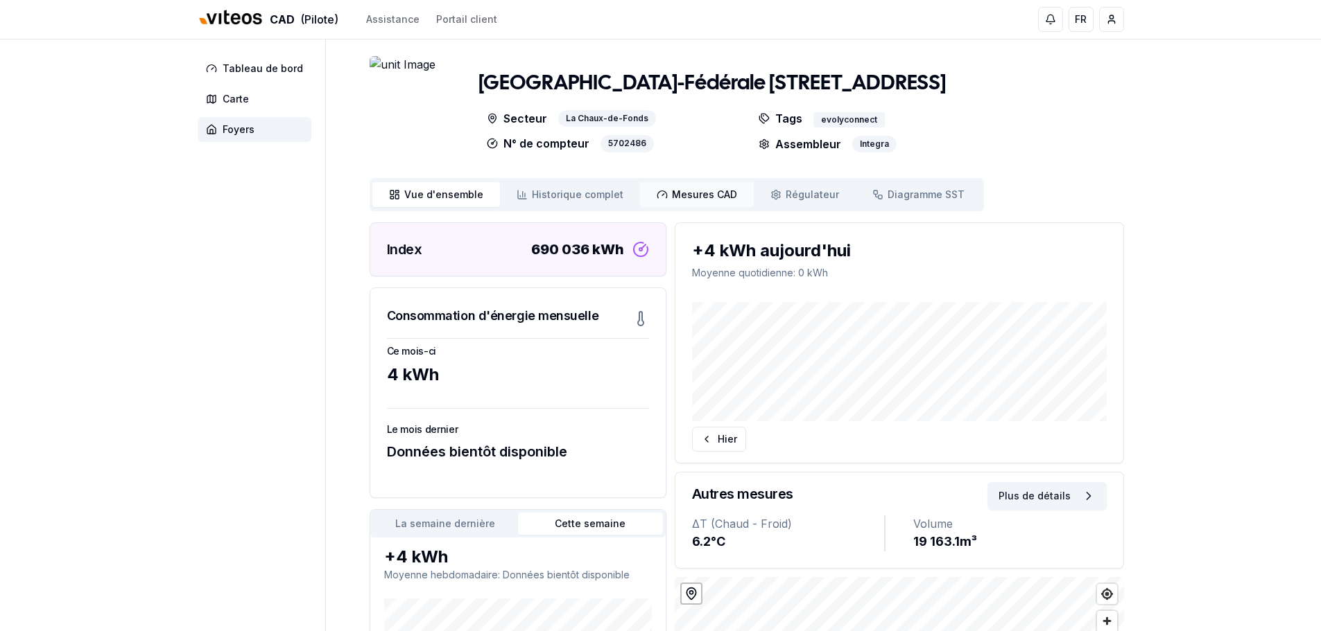
click at [682, 192] on span "Mesures CAD" at bounding box center [704, 195] width 65 height 14
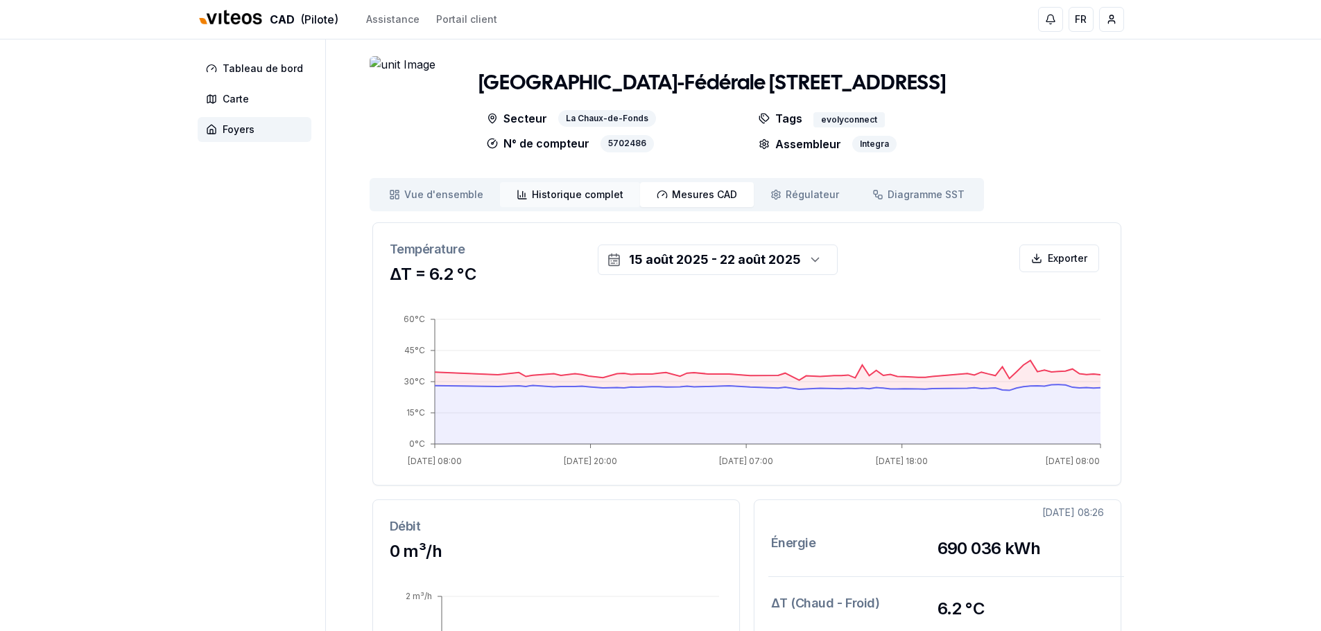
click at [564, 184] on link "Historique complet Historique" at bounding box center [570, 194] width 140 height 25
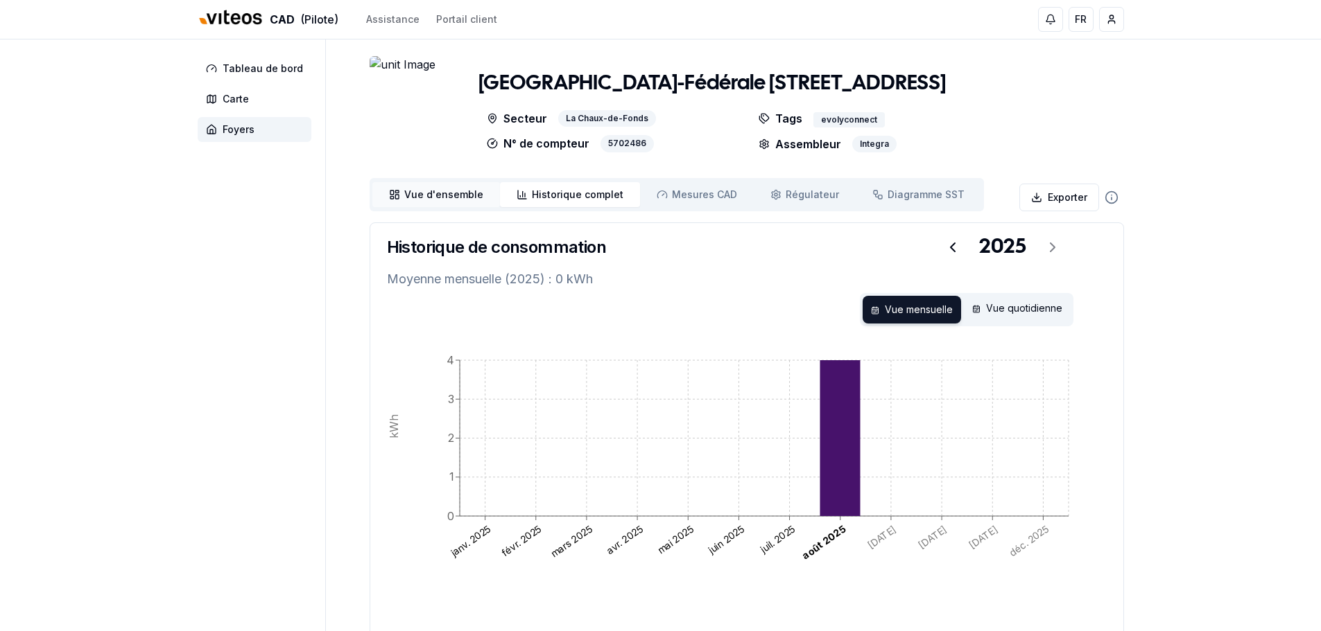
click at [469, 195] on span "Vue d'ensemble" at bounding box center [443, 195] width 79 height 14
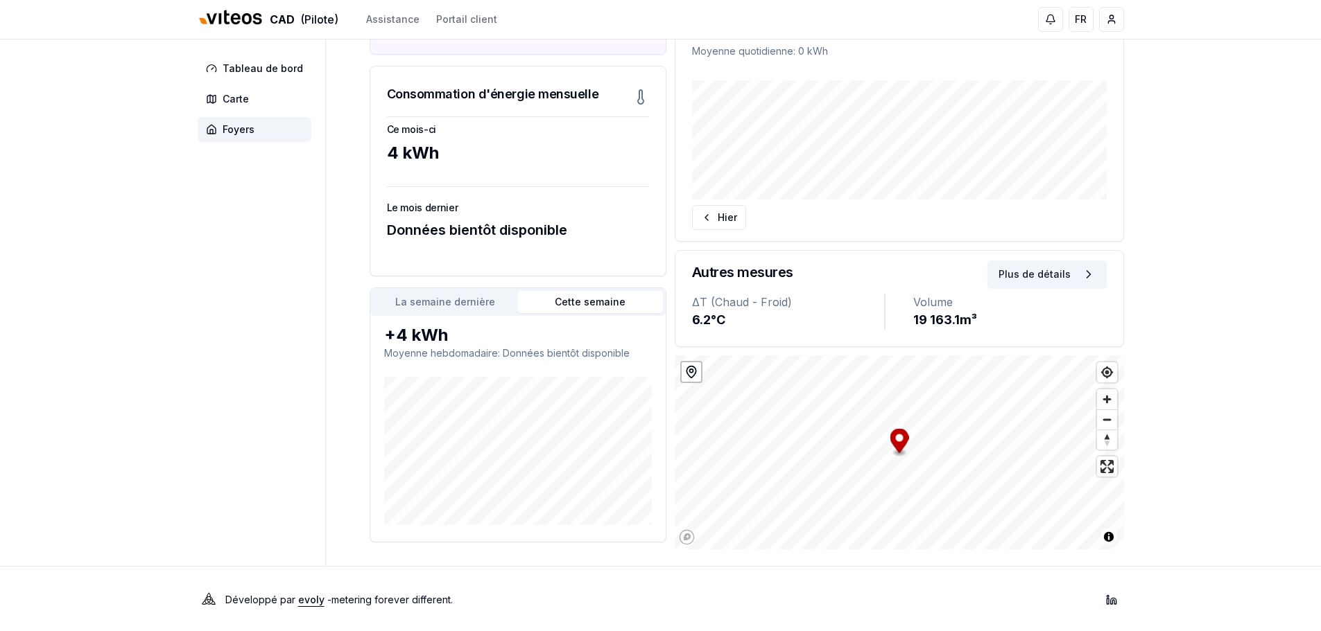
scroll to position [224, 0]
